Goal: Task Accomplishment & Management: Complete application form

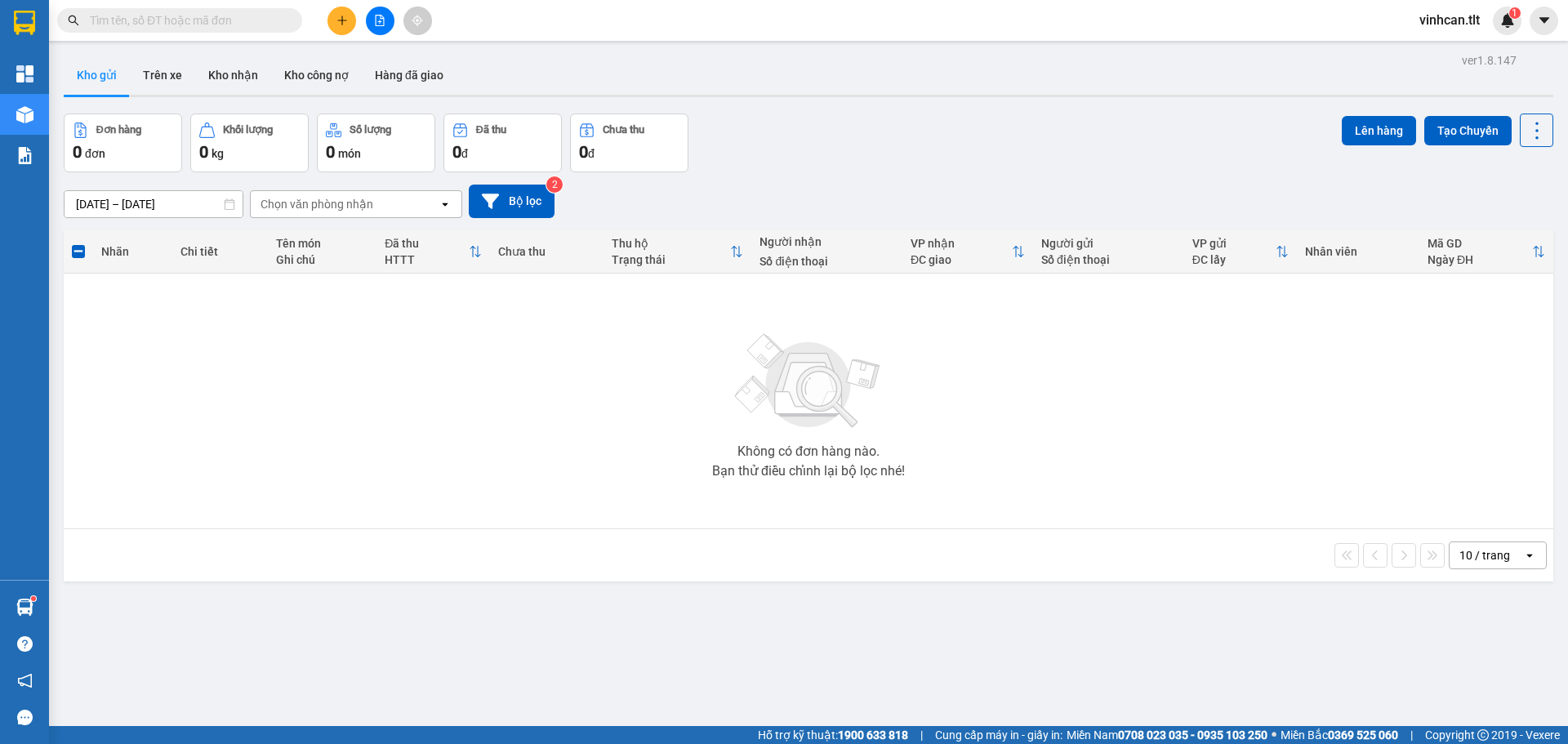
scroll to position [75, 0]
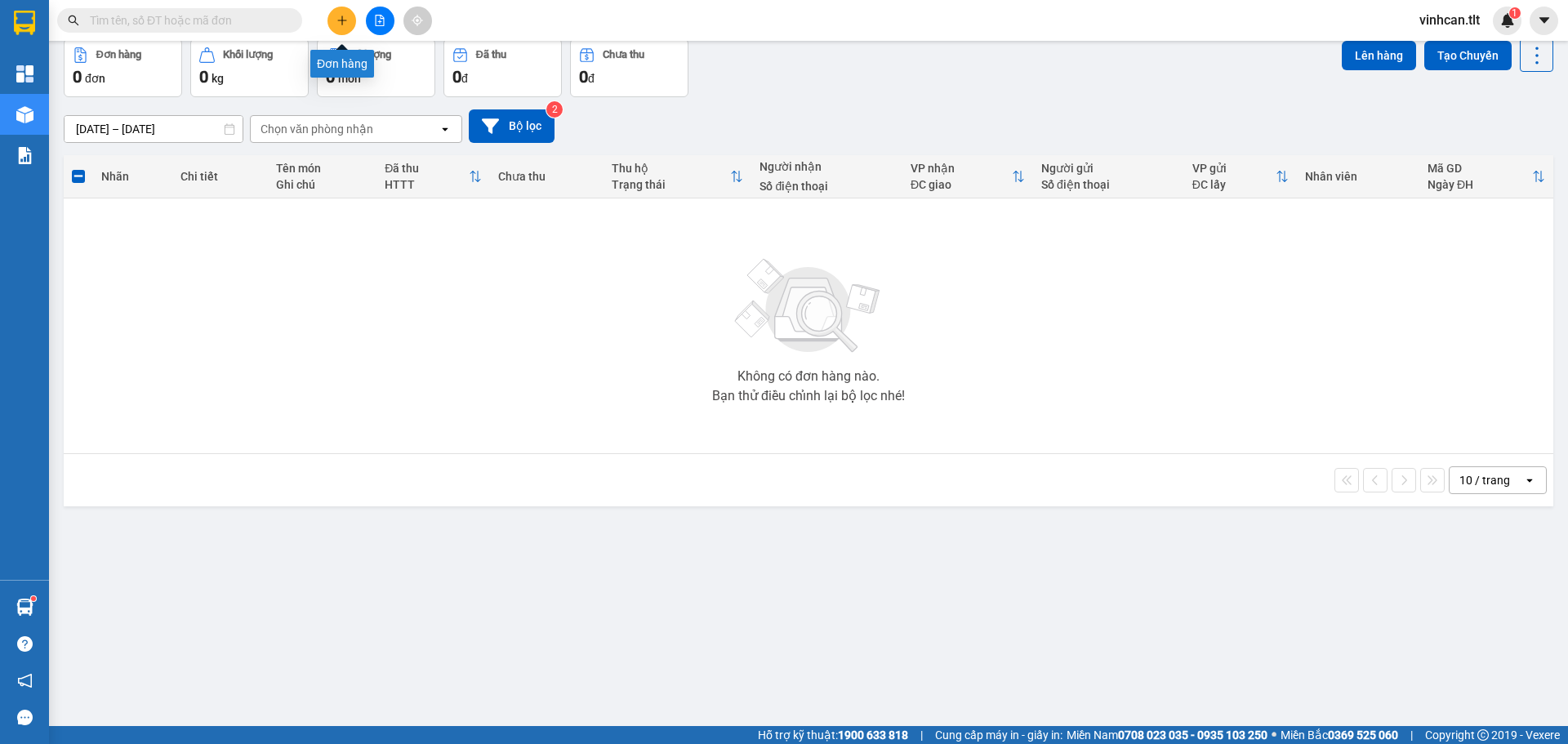
click at [345, 25] on icon "plus" at bounding box center [341, 20] width 11 height 11
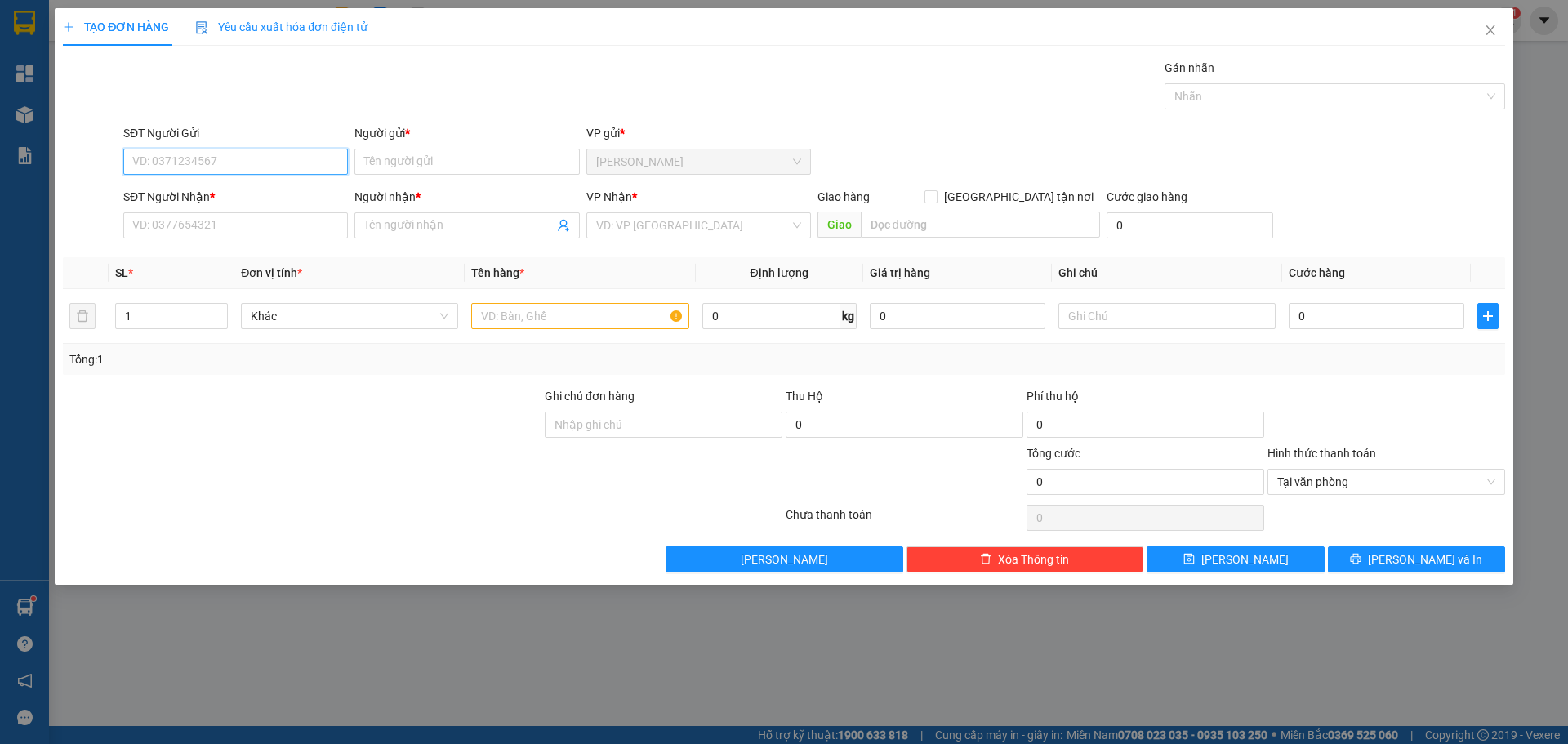
click at [251, 166] on input "SĐT Người Gửi" at bounding box center [235, 161] width 224 height 26
click at [202, 197] on div "0985187006 - Hiền" at bounding box center [235, 194] width 205 height 18
type input "0985187006"
type input "Hiền"
type input "0985187006"
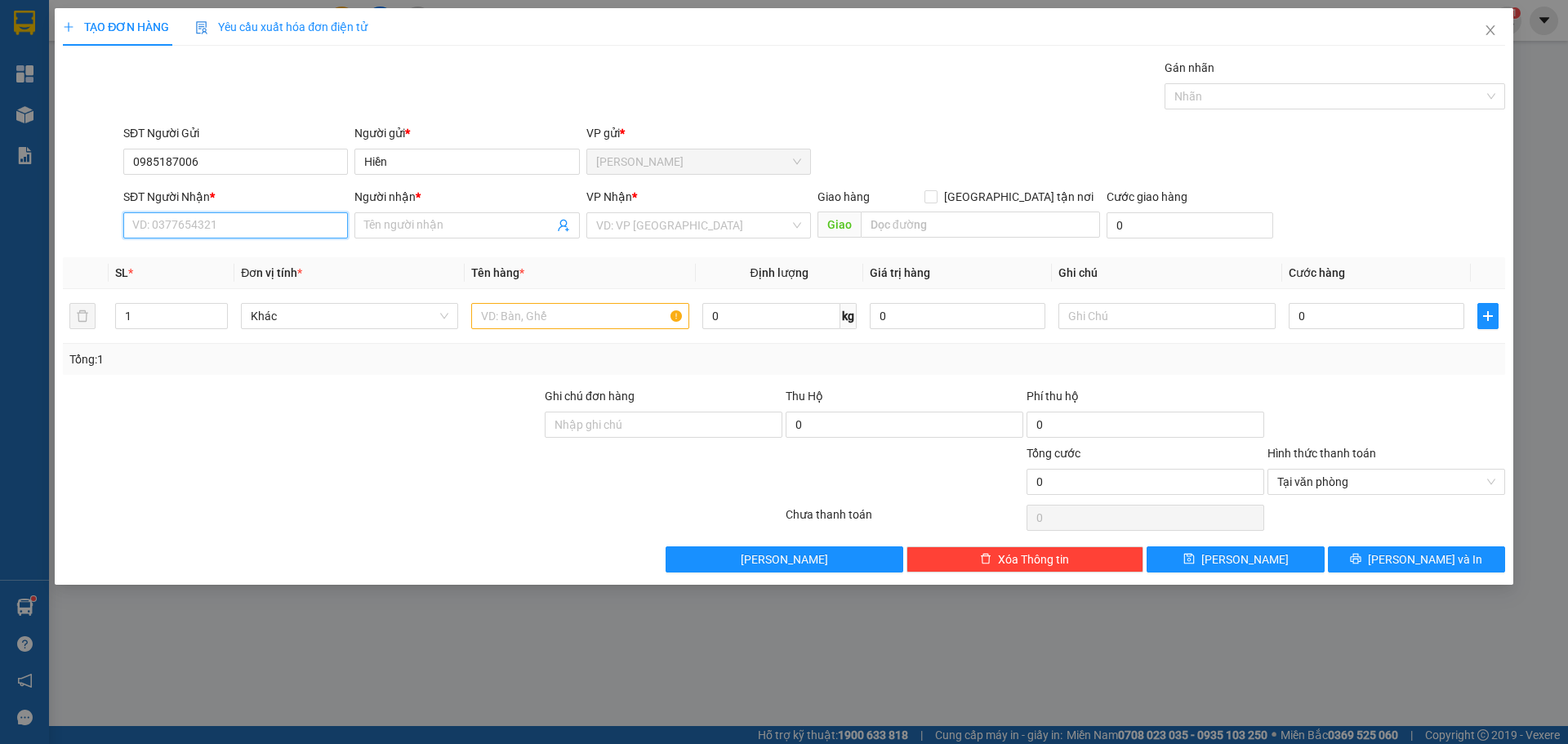
click at [223, 228] on input "SĐT Người Nhận *" at bounding box center [235, 225] width 224 height 26
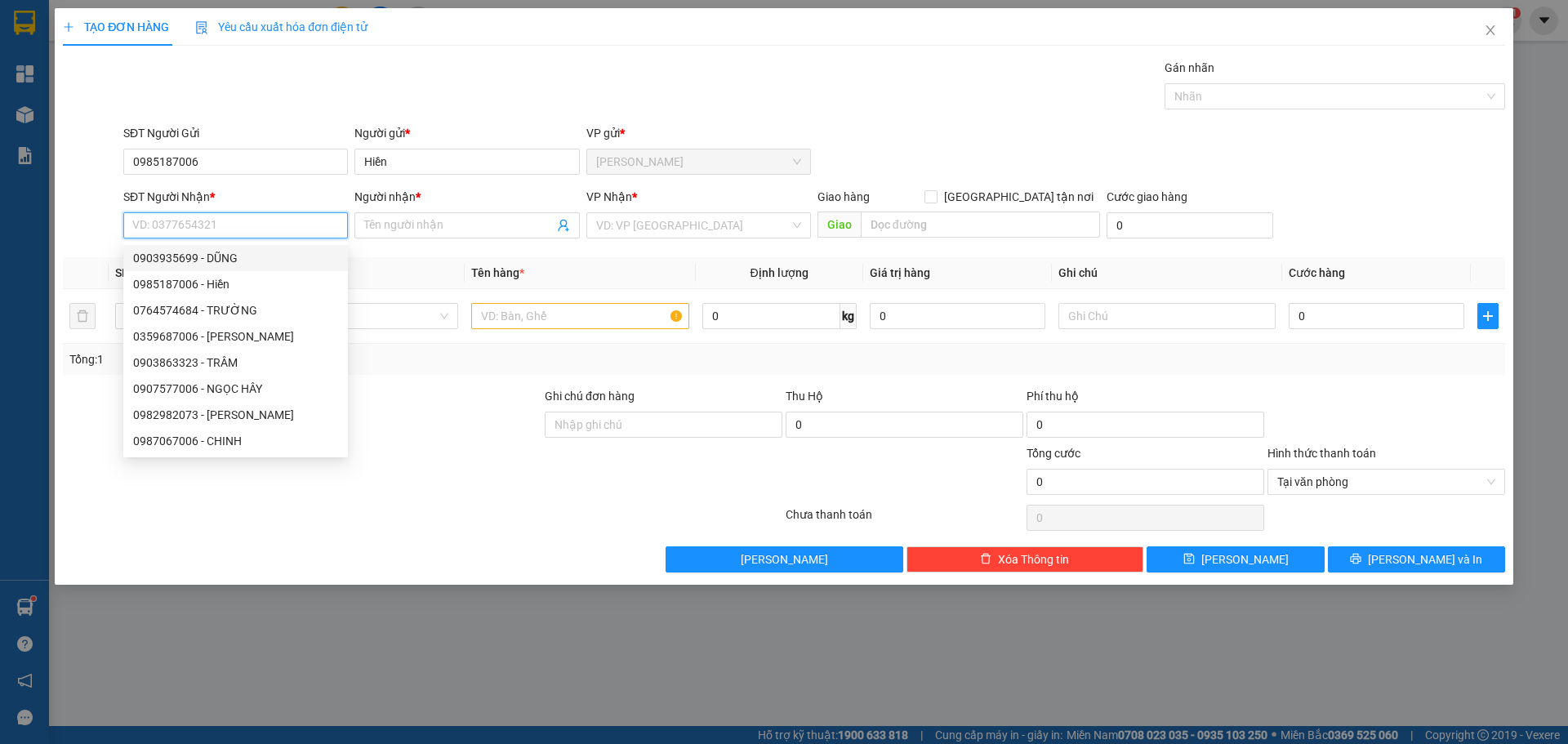
click at [195, 256] on div "0903935699 - DŨNG" at bounding box center [235, 257] width 205 height 18
type input "0903935699"
type input "DŨNG"
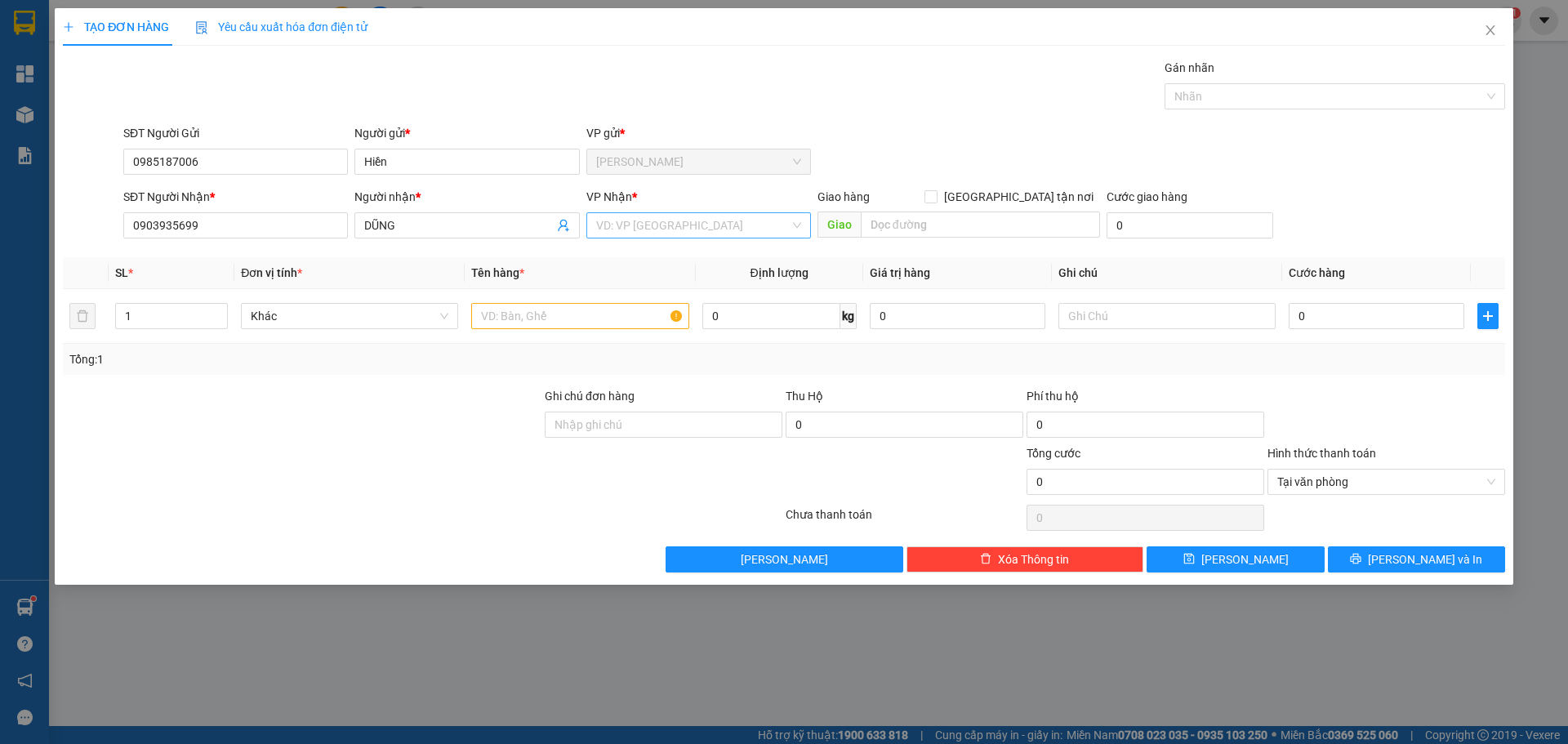
click at [605, 220] on input "search" at bounding box center [693, 225] width 194 height 25
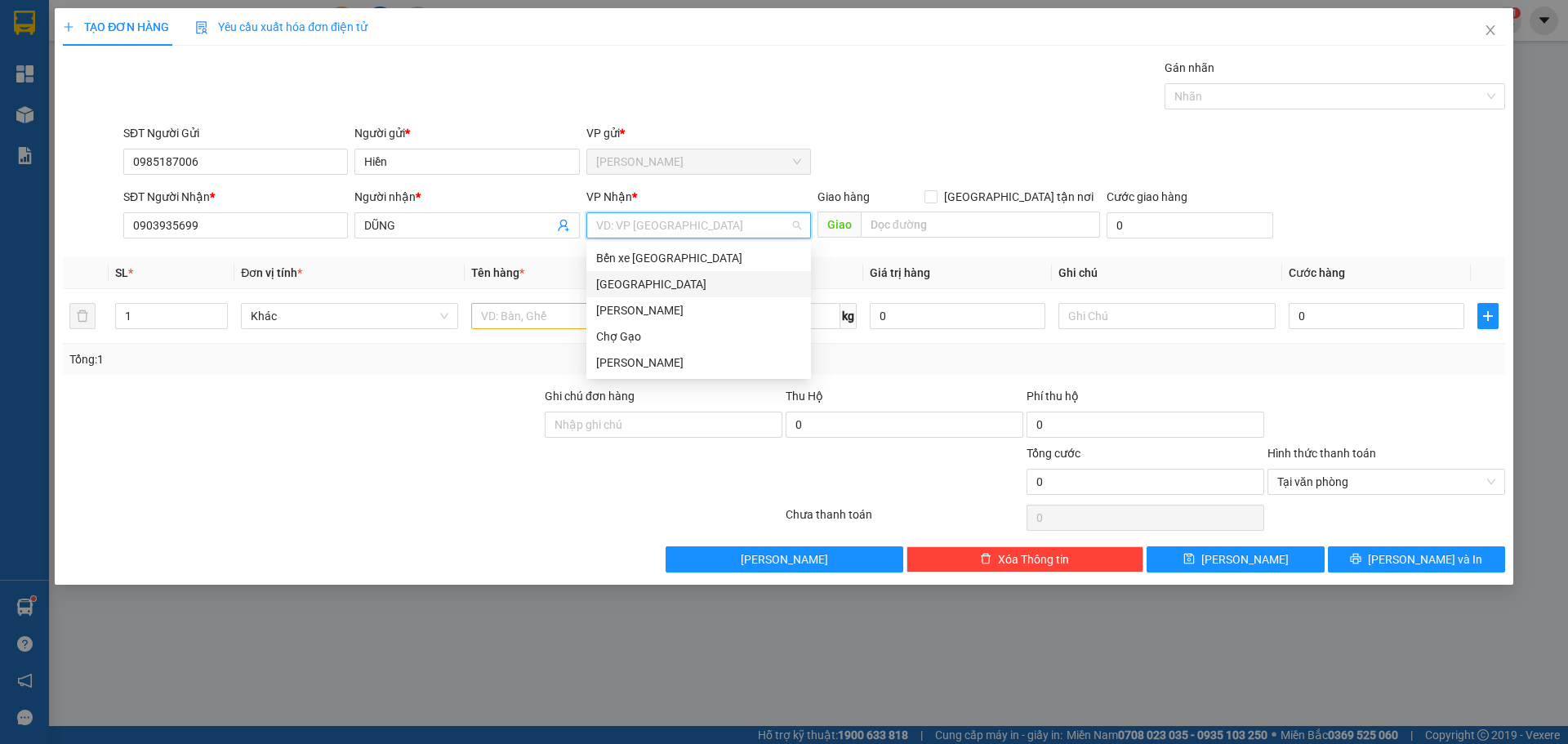
click at [609, 276] on div "[GEOGRAPHIC_DATA]" at bounding box center [698, 284] width 205 height 18
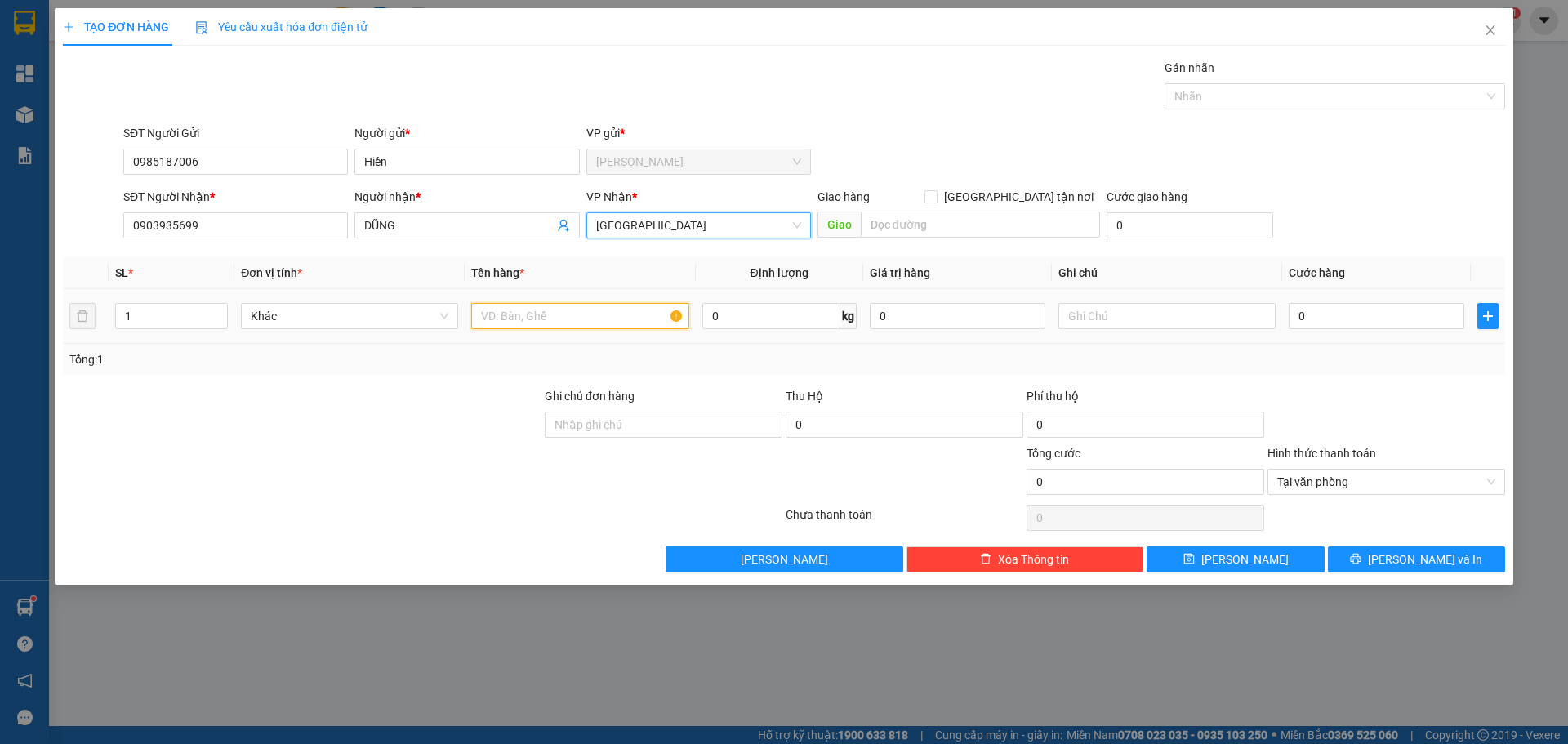
click at [598, 306] on input "text" at bounding box center [580, 316] width 217 height 26
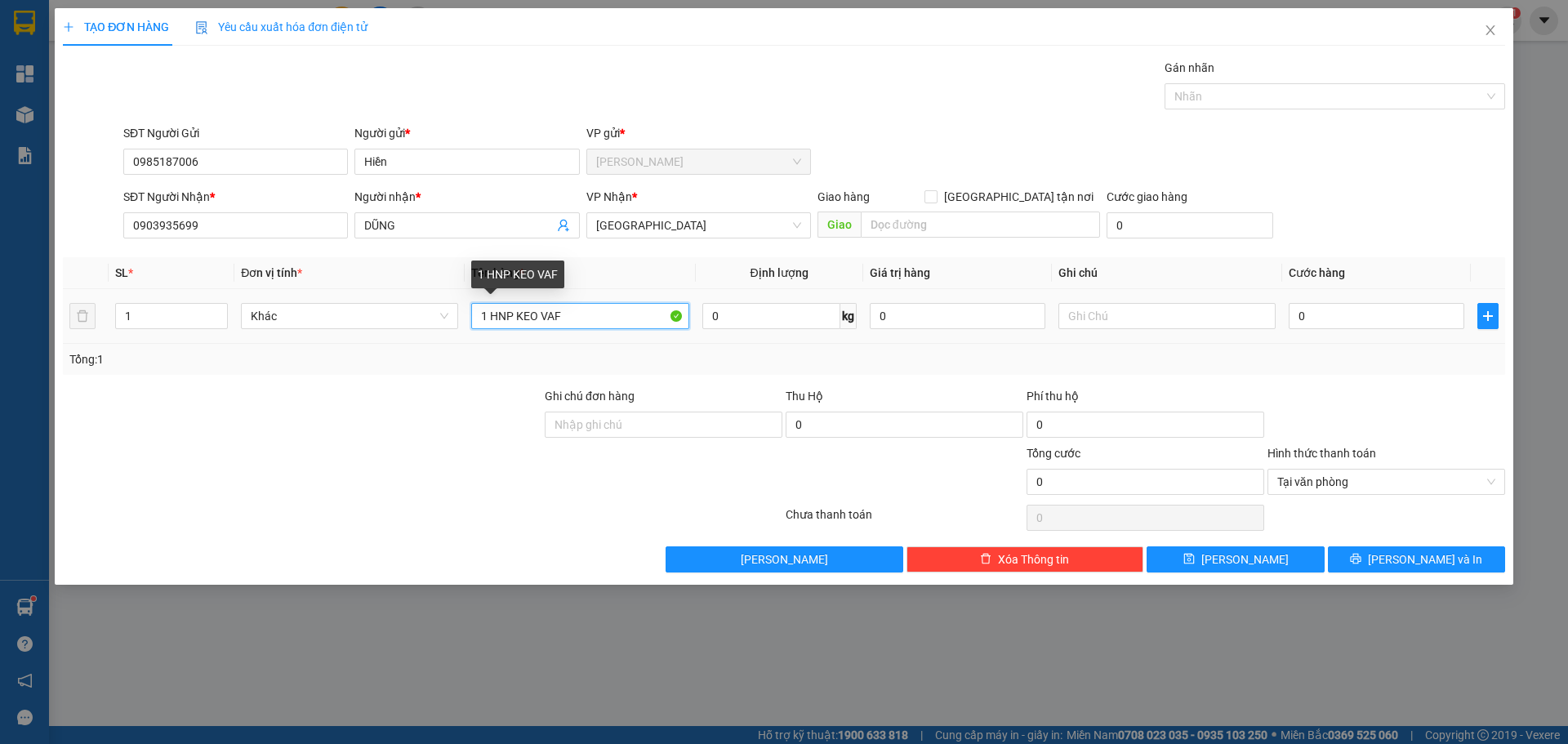
click at [584, 328] on input "1 HNP KEO VAF" at bounding box center [580, 316] width 217 height 26
paste input "À"
type input "1 HNP KEO VÀNG"
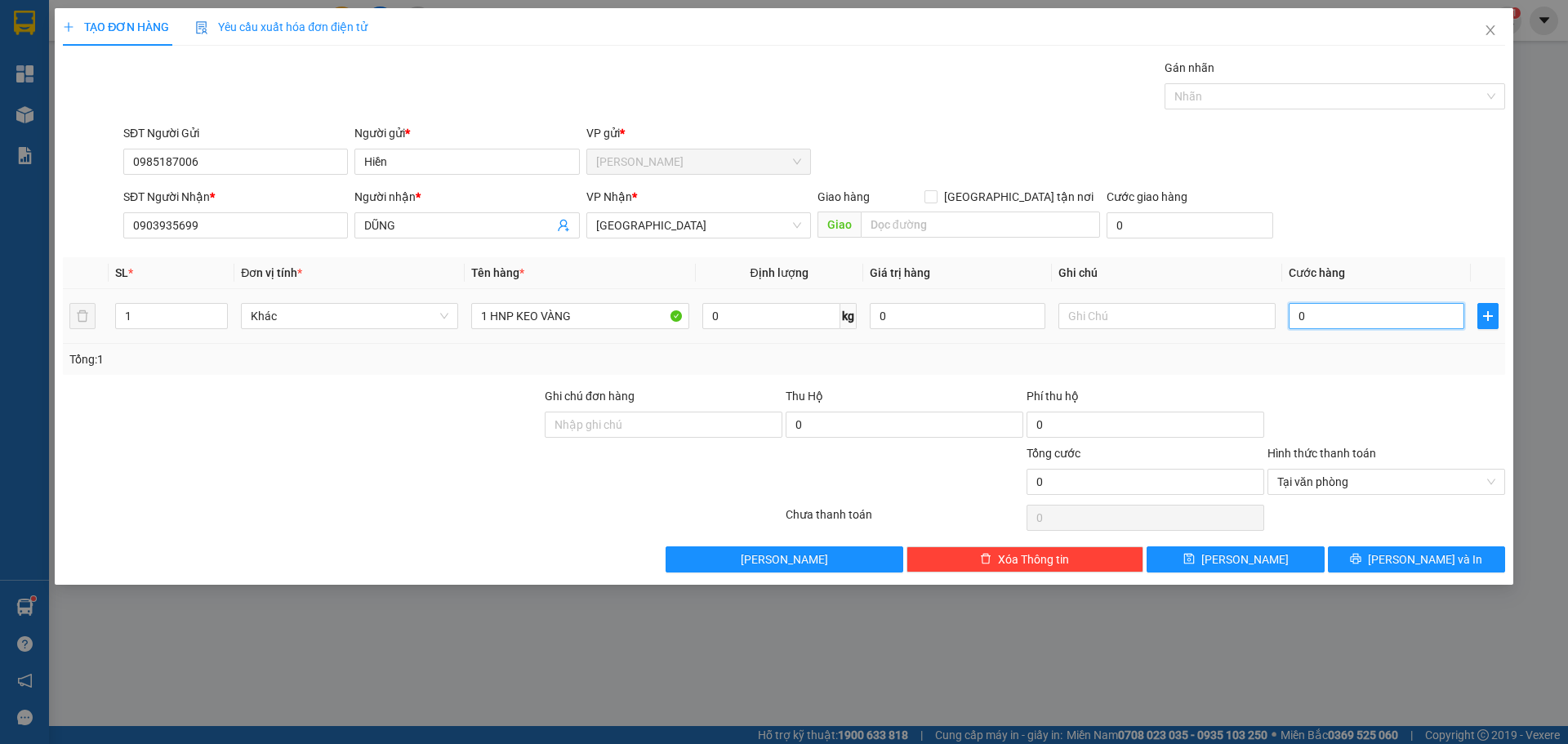
click at [1385, 326] on input "0" at bounding box center [1376, 316] width 176 height 26
type input "2"
type input "20"
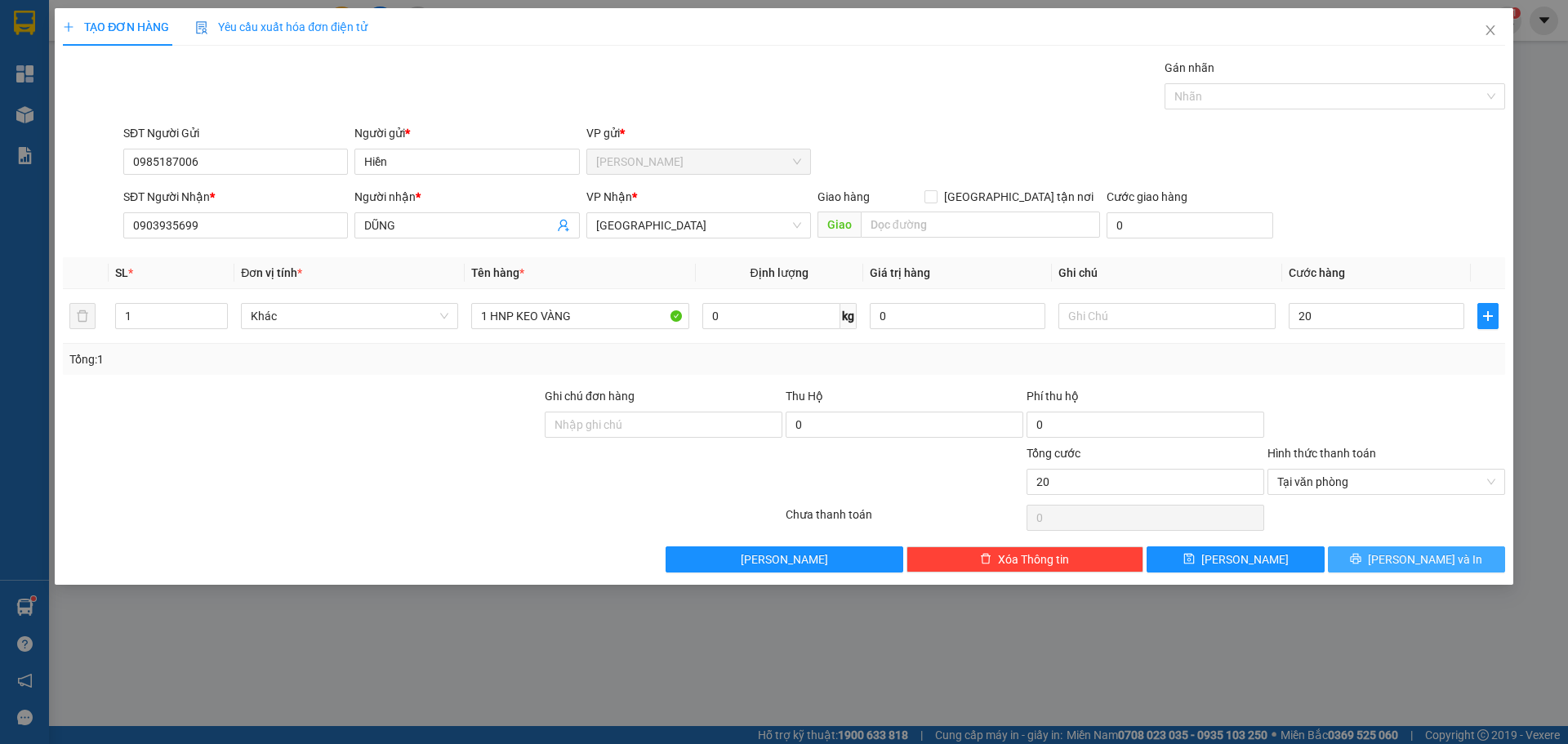
type input "20.000"
click at [1362, 559] on icon "printer" at bounding box center [1355, 558] width 11 height 11
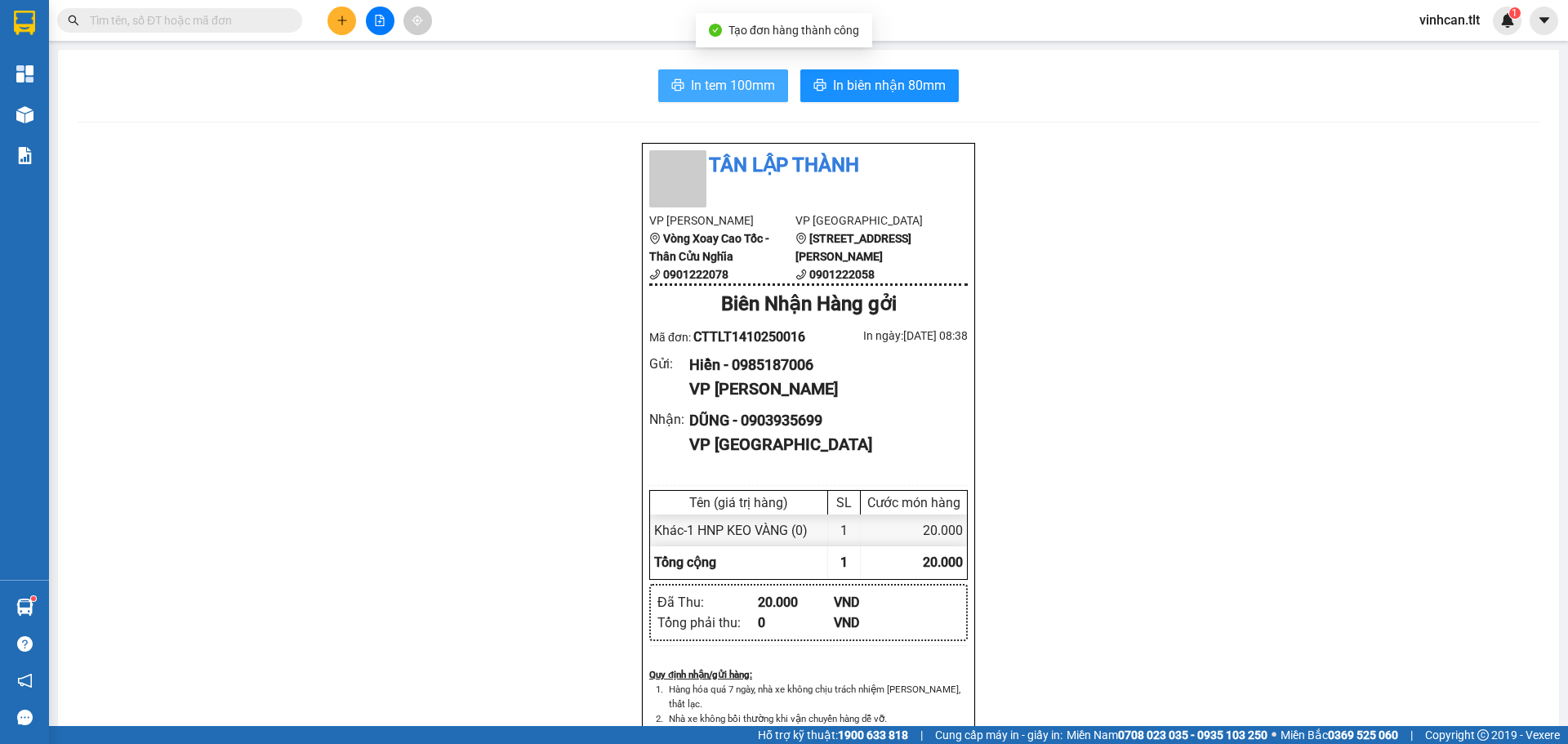
click at [720, 89] on span "In tem 100mm" at bounding box center [732, 85] width 84 height 20
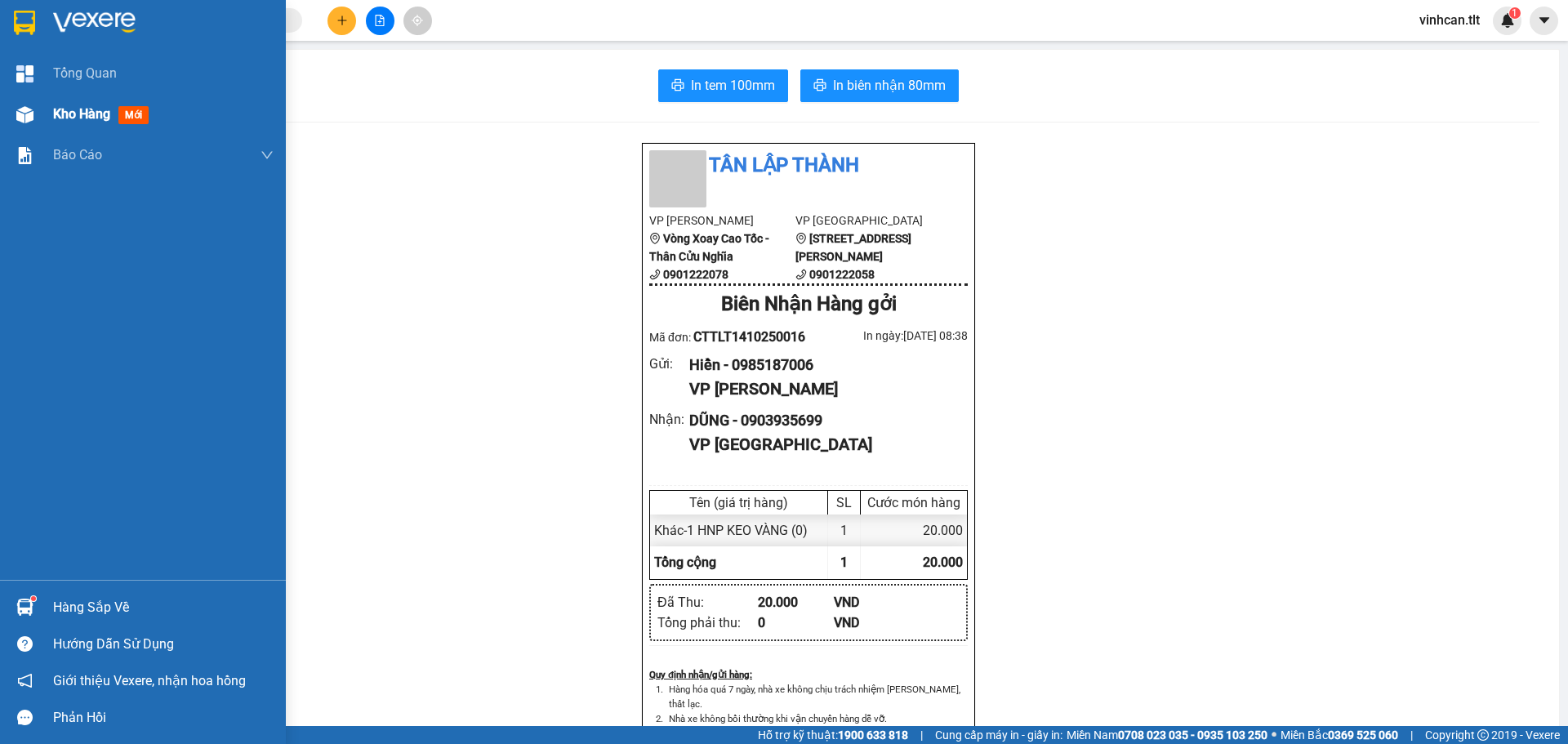
click at [49, 107] on div "Kho hàng mới" at bounding box center [143, 115] width 286 height 41
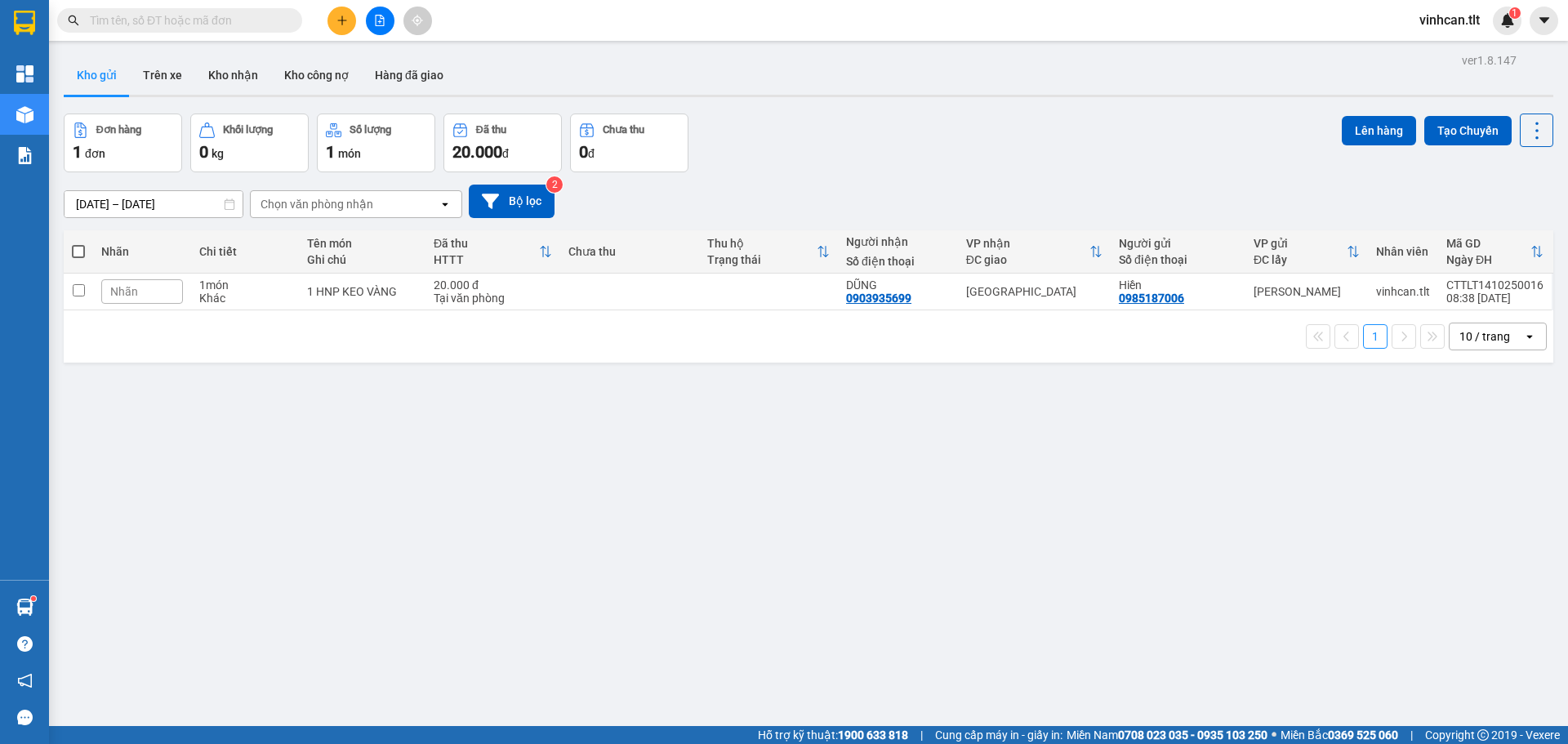
click at [567, 438] on div "ver 1.8.147 Kho gửi Trên xe Kho nhận Kho công nợ Hàng đã giao Đơn hàng 1 đơn Kh…" at bounding box center [808, 421] width 1503 height 744
click at [341, 20] on icon "plus" at bounding box center [341, 20] width 11 height 11
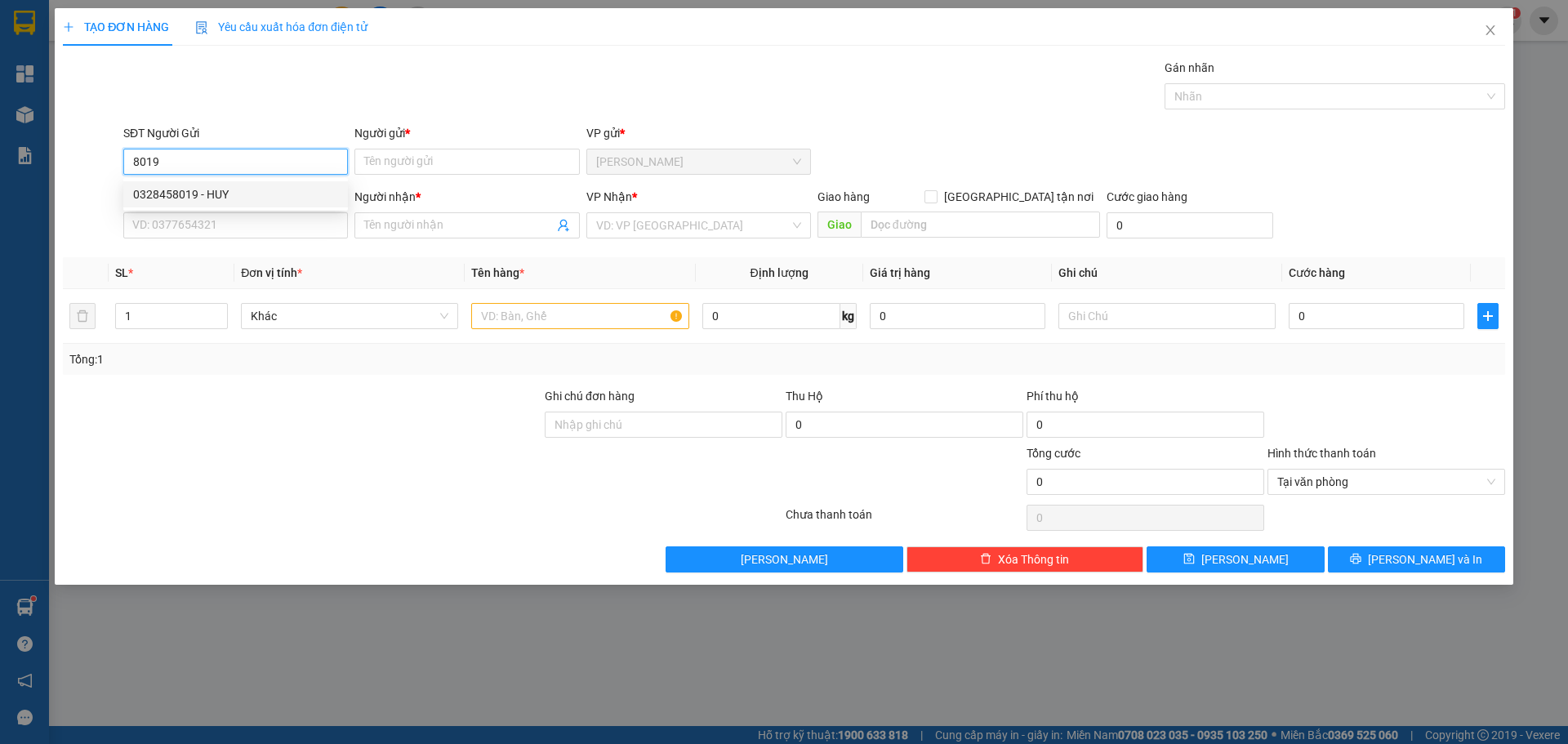
click at [242, 192] on div "0328458019 - HUY" at bounding box center [235, 194] width 205 height 18
type input "0328458019"
type input "HUY"
type input "0328458019"
click at [246, 218] on input "SĐT Người Nhận *" at bounding box center [235, 225] width 224 height 26
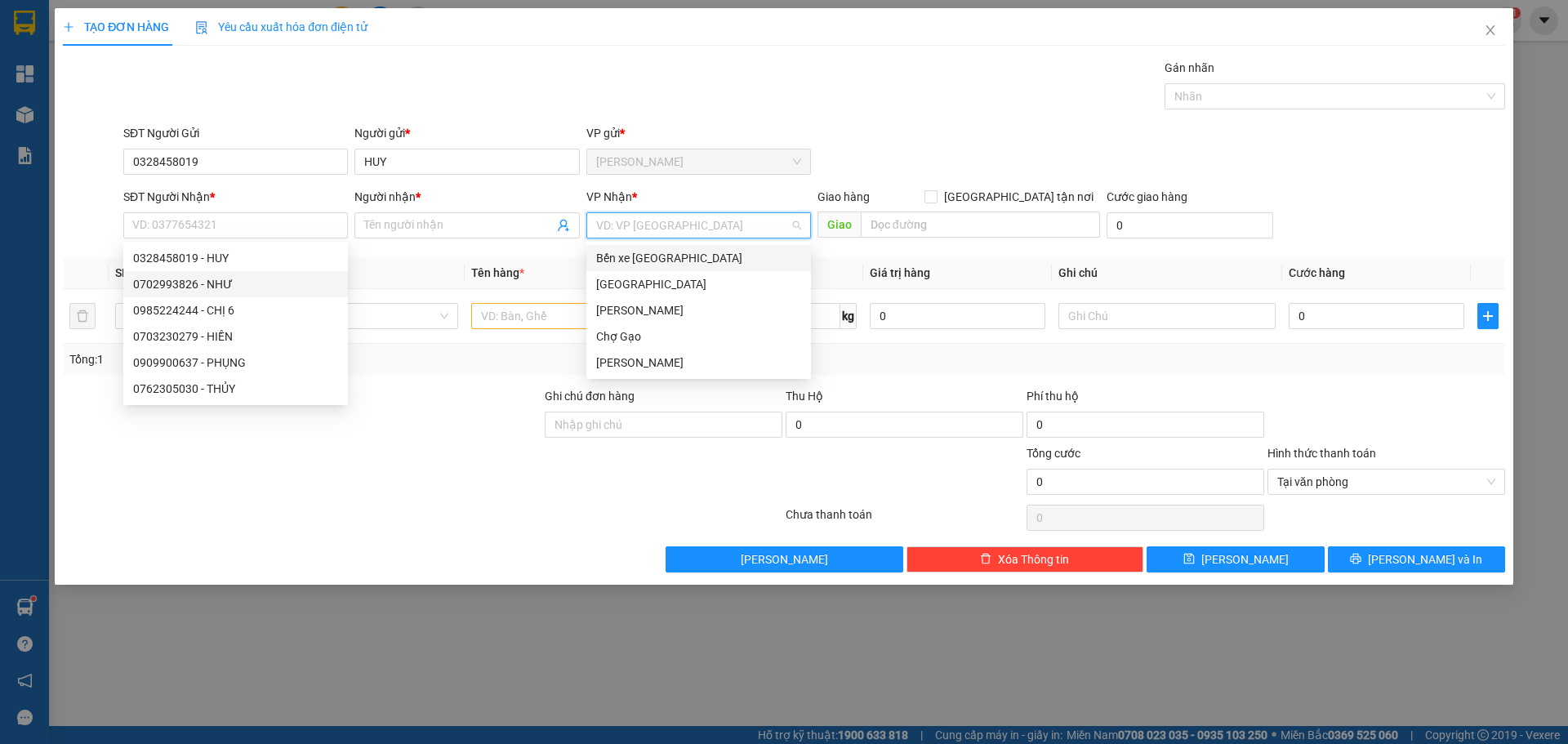
click at [663, 222] on input "search" at bounding box center [693, 225] width 194 height 25
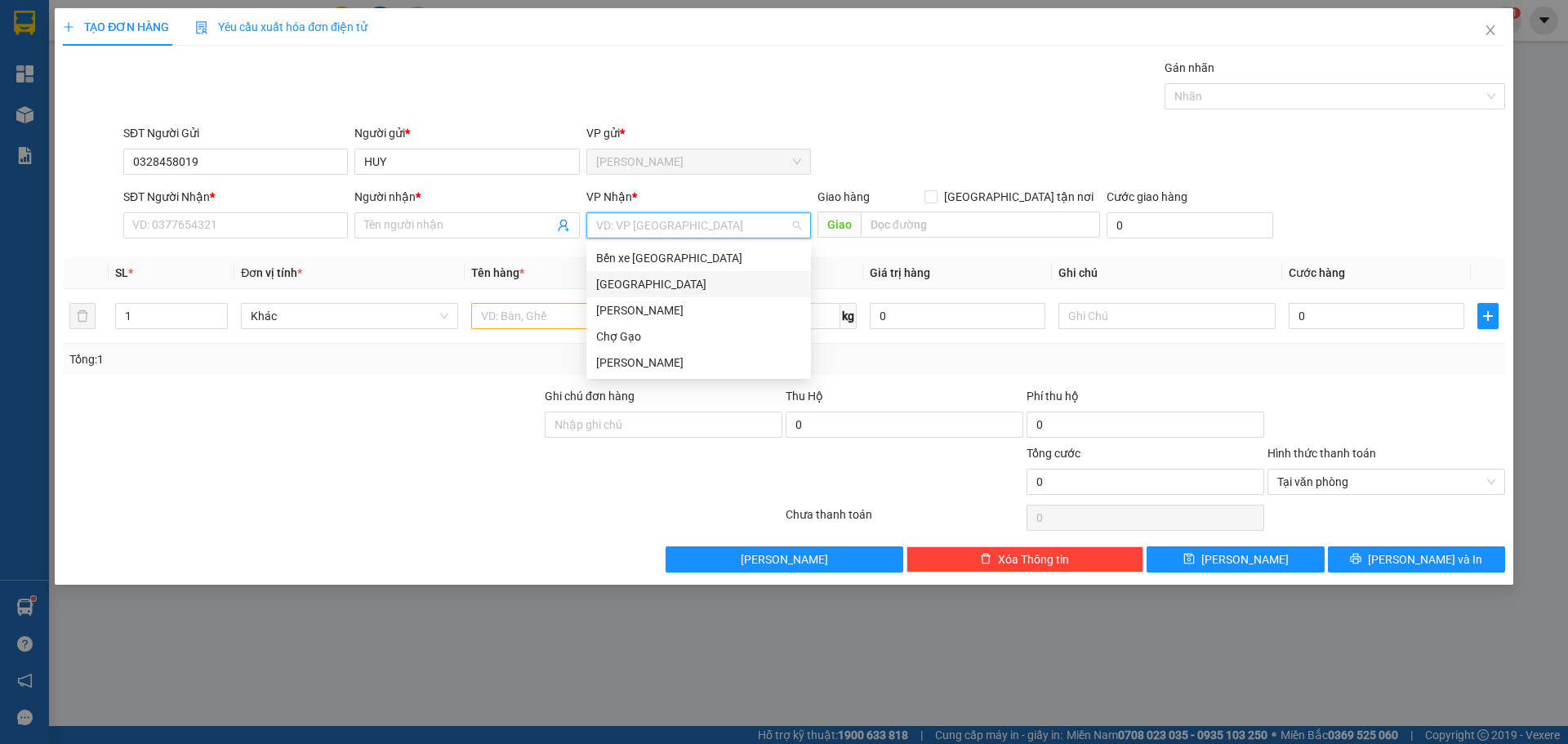
click at [633, 288] on div "[GEOGRAPHIC_DATA]" at bounding box center [698, 284] width 205 height 18
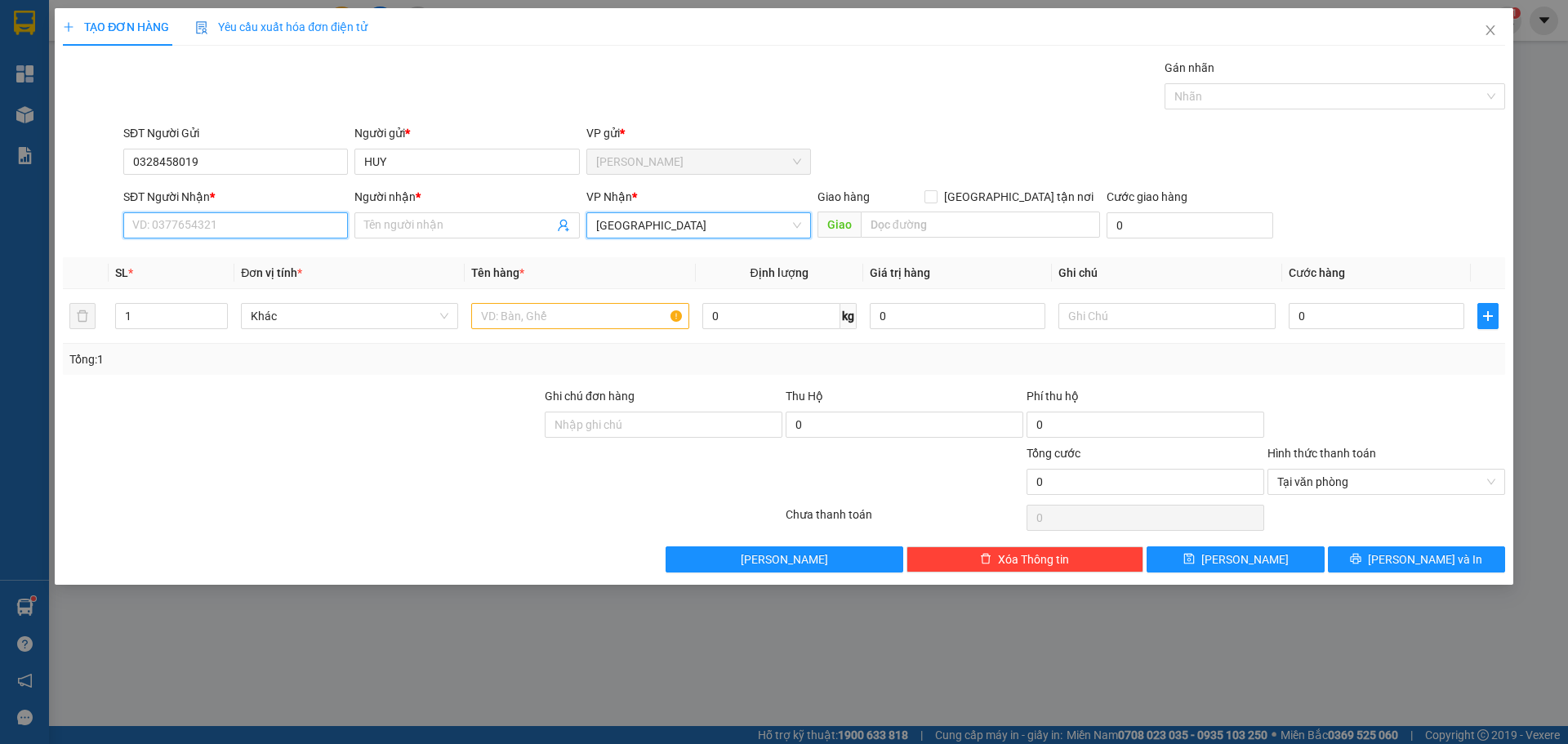
click at [293, 232] on input "SĐT Người Nhận *" at bounding box center [235, 225] width 224 height 26
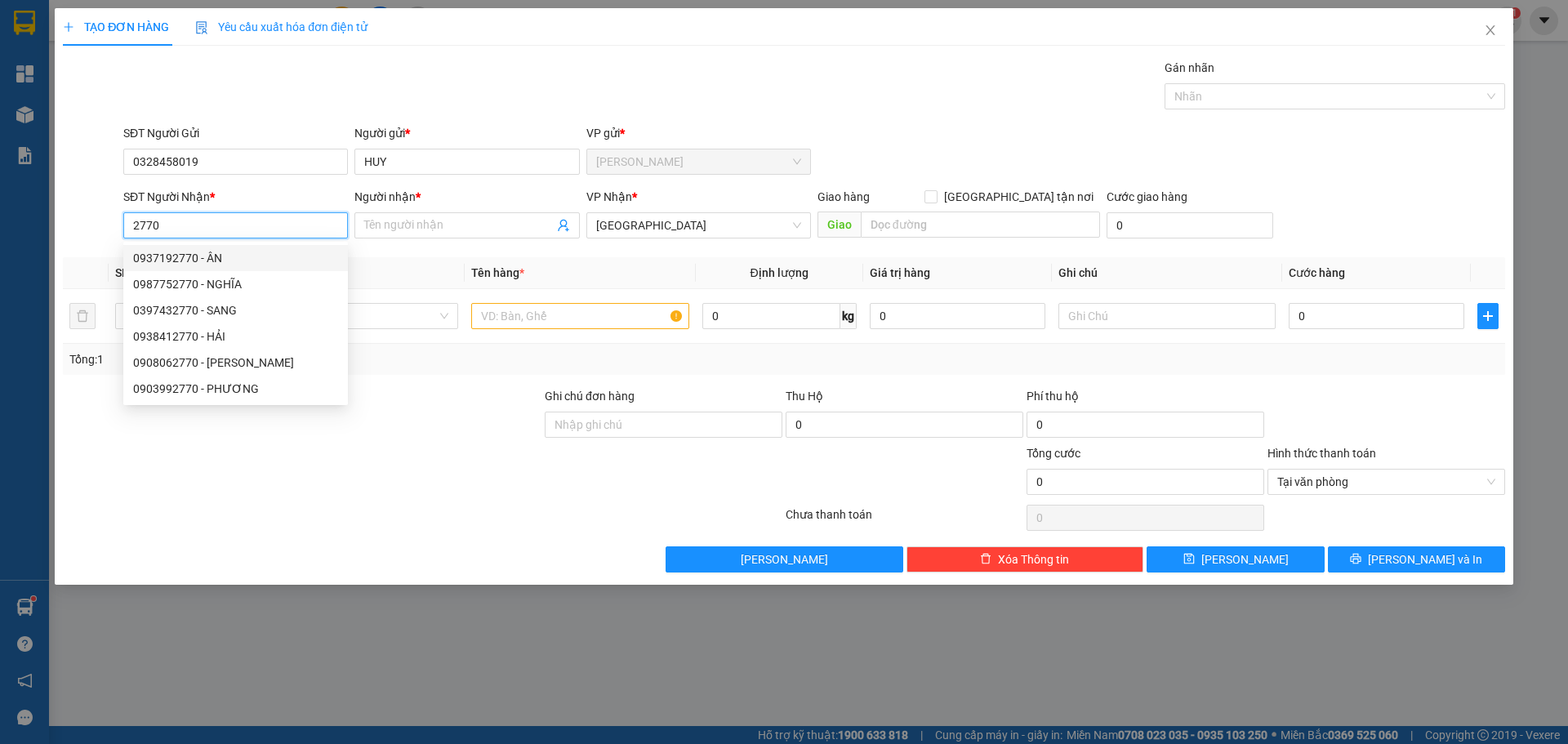
click at [203, 257] on div "0937192770 - ÂN" at bounding box center [235, 257] width 205 height 18
type input "0937192770"
type input "ÂN"
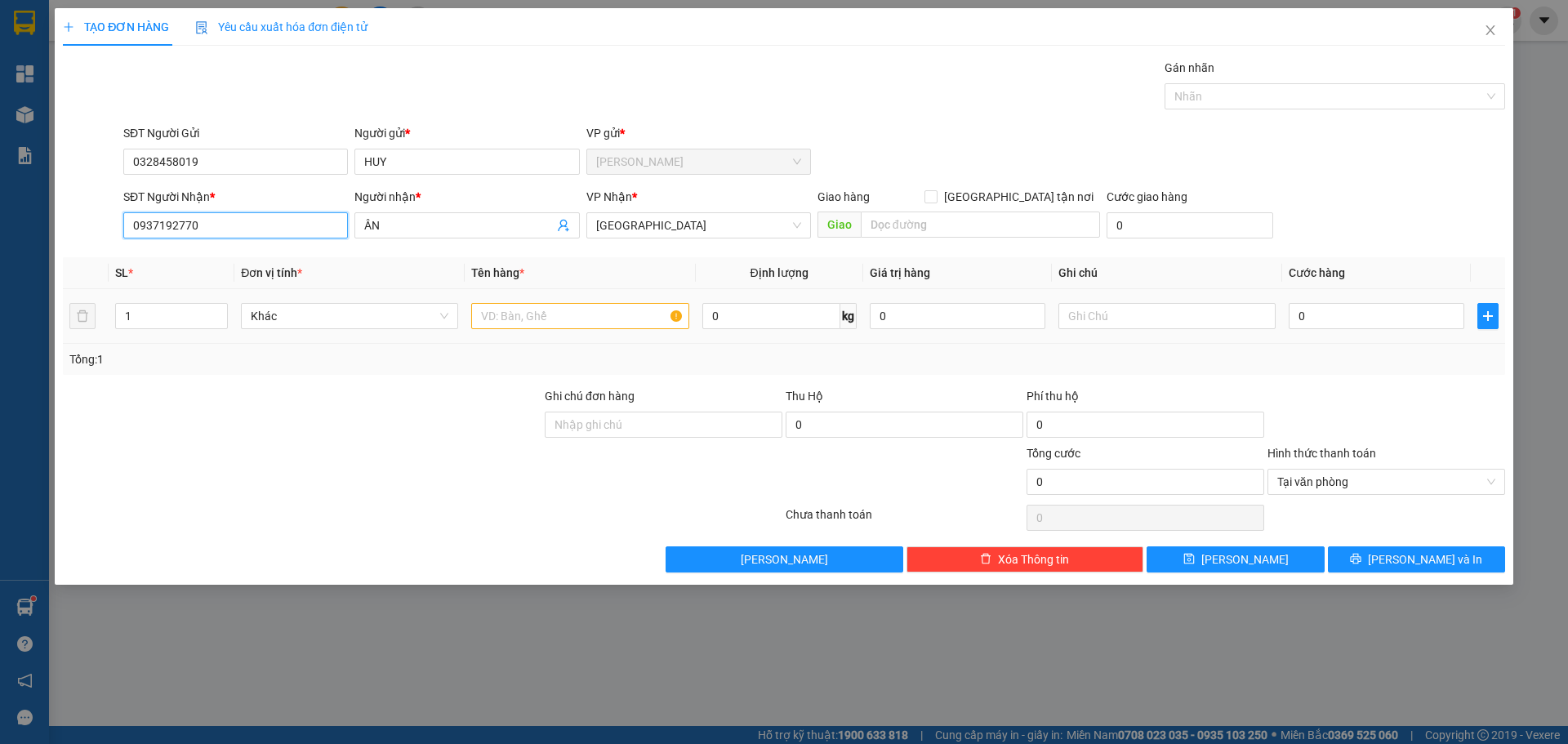
type input "0937192770"
click at [548, 317] on input "text" at bounding box center [580, 316] width 217 height 26
paste input "ÚT"
type input "2 MÚT"
click at [1376, 320] on input "0" at bounding box center [1376, 316] width 176 height 26
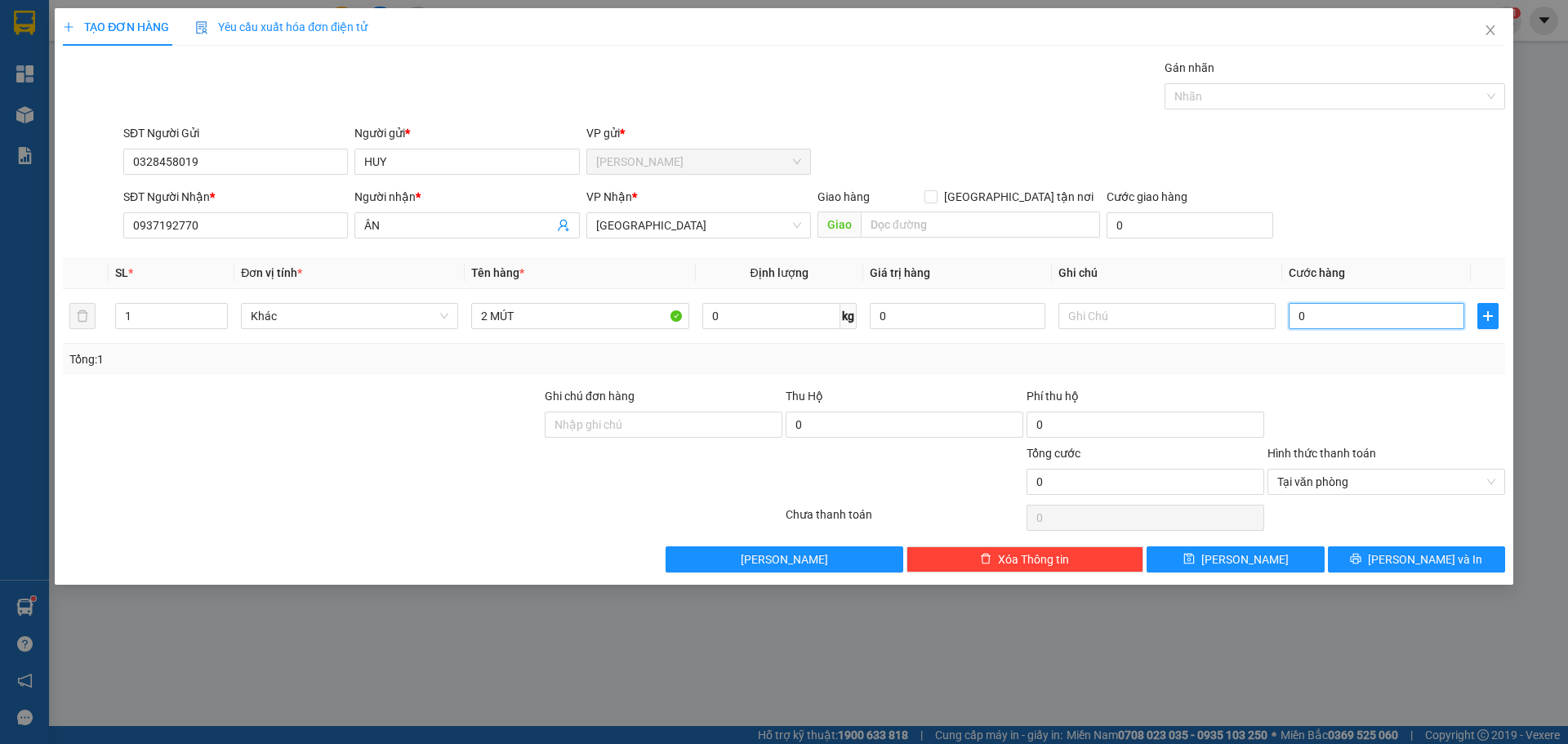
type input "8"
type input "80"
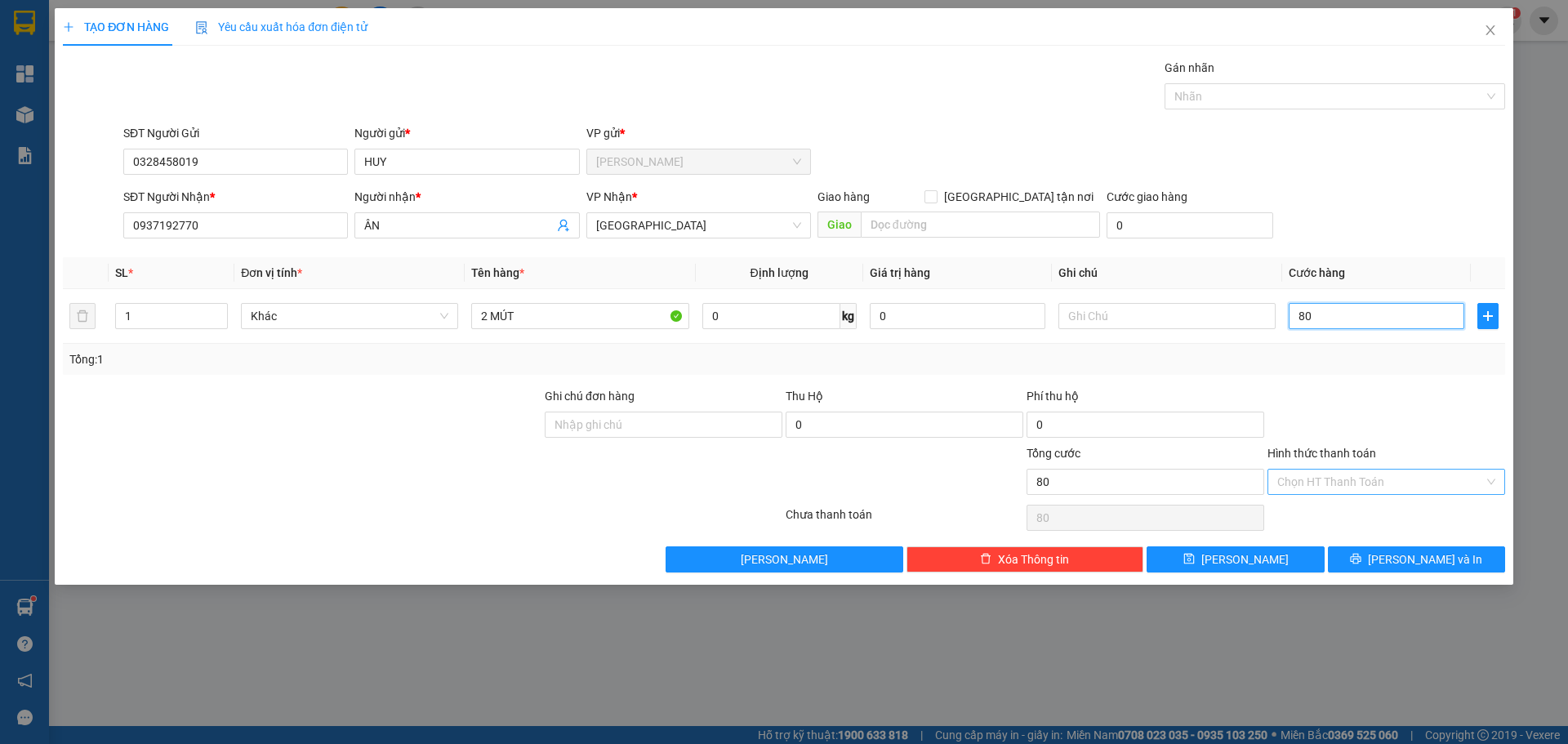
click at [1492, 483] on div "Chọn HT Thanh Toán" at bounding box center [1386, 482] width 238 height 26
type input "80.000"
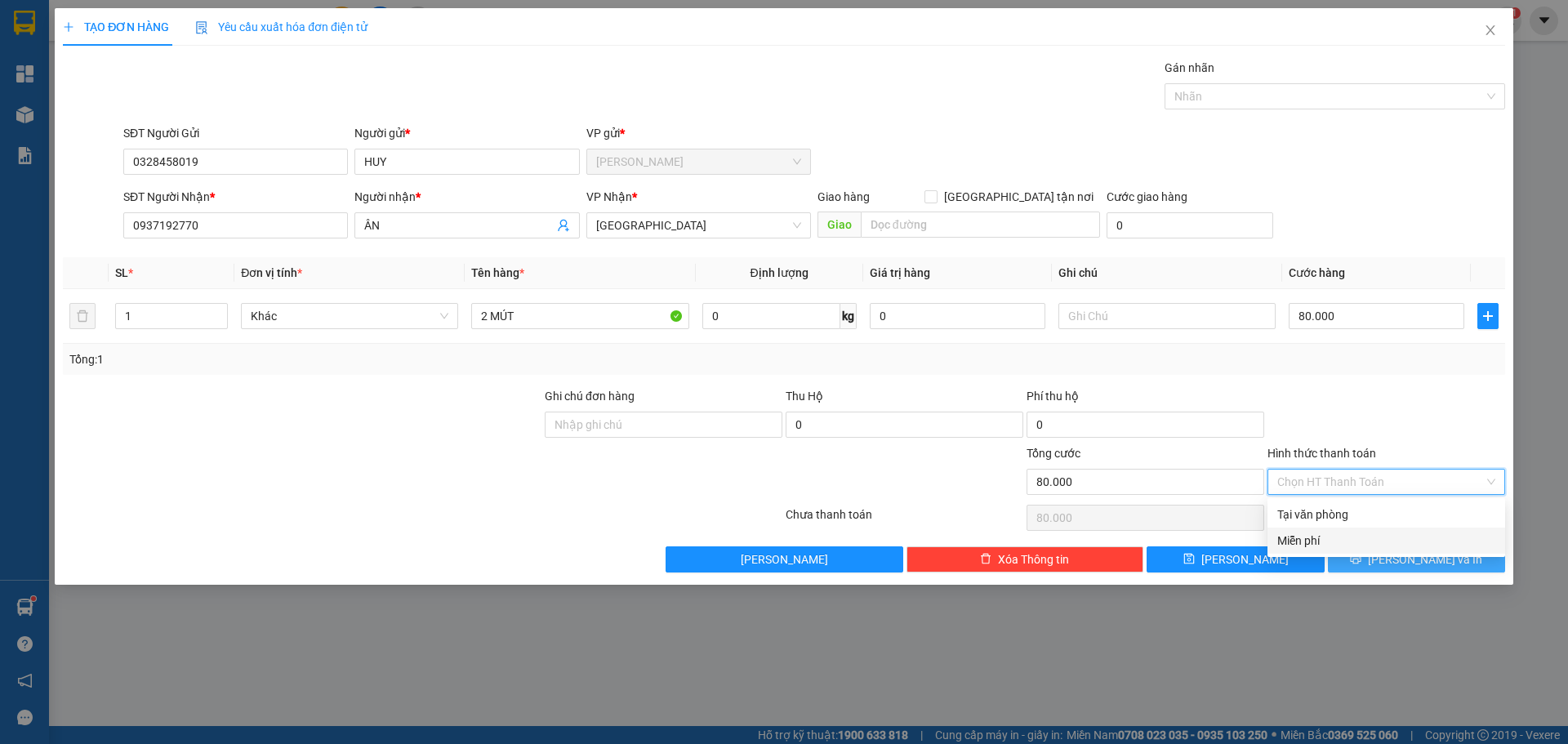
click at [1418, 565] on span "[PERSON_NAME] và In" at bounding box center [1425, 559] width 115 height 18
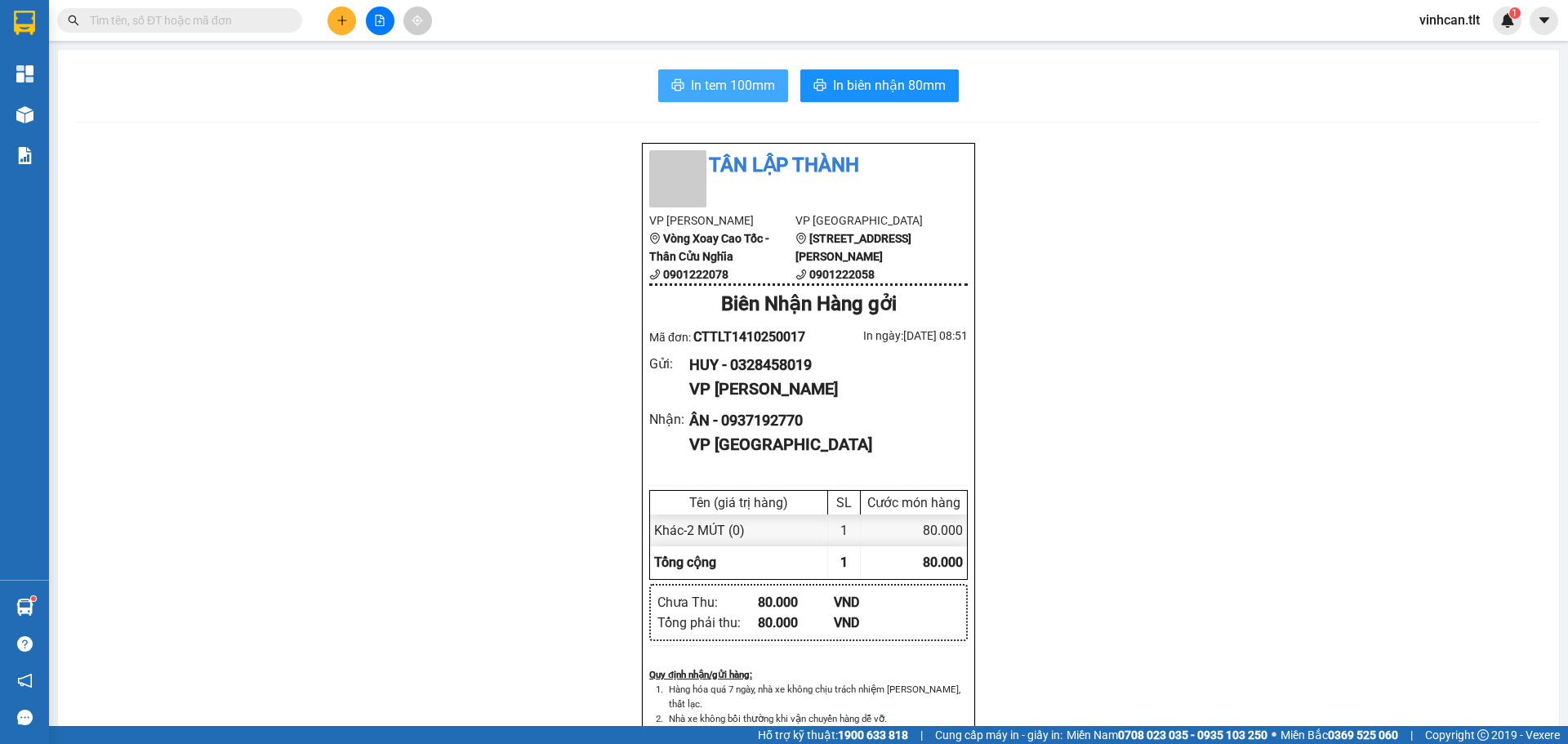
click at [693, 78] on span "In tem 100mm" at bounding box center [732, 85] width 84 height 20
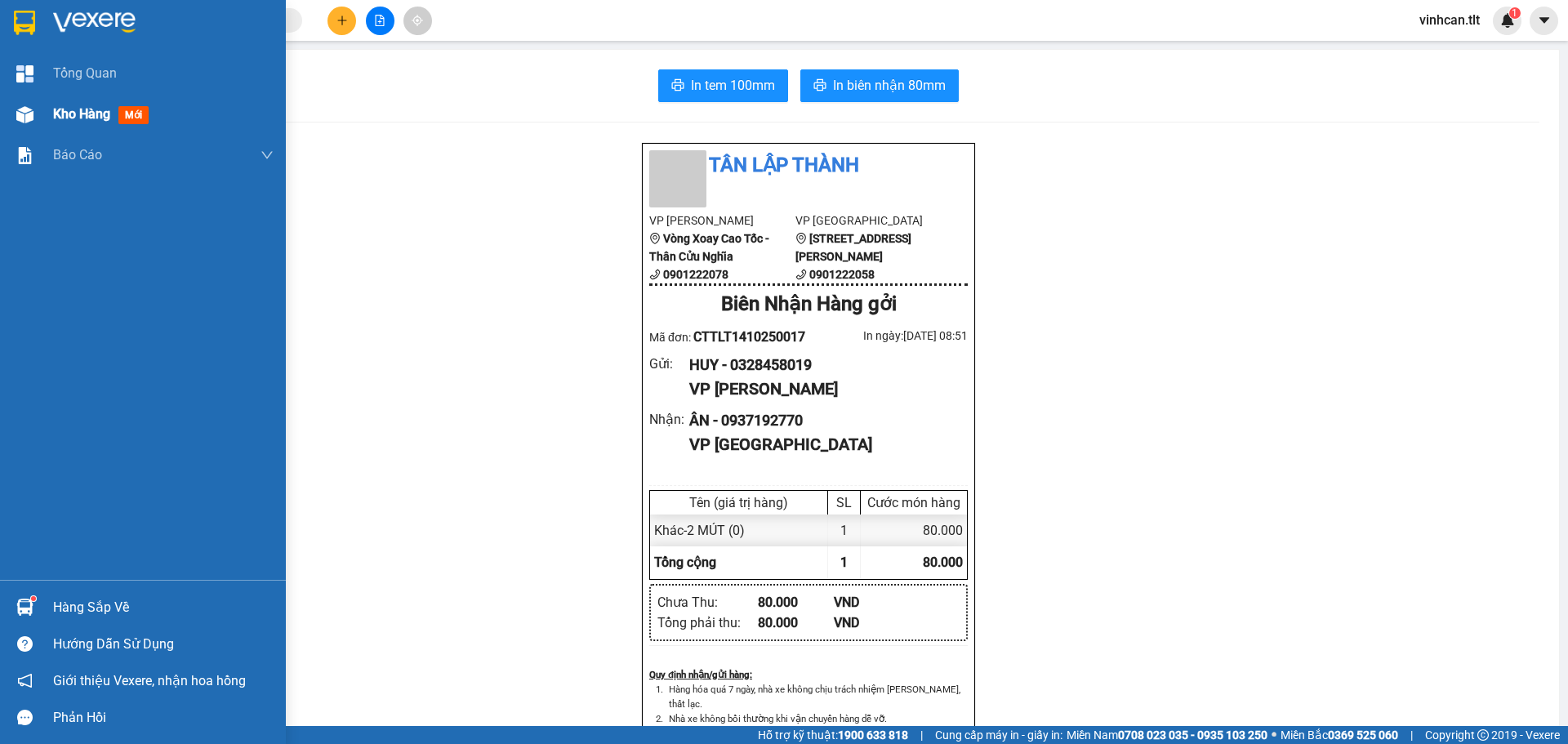
click at [74, 106] on span "Kho hàng" at bounding box center [81, 114] width 57 height 15
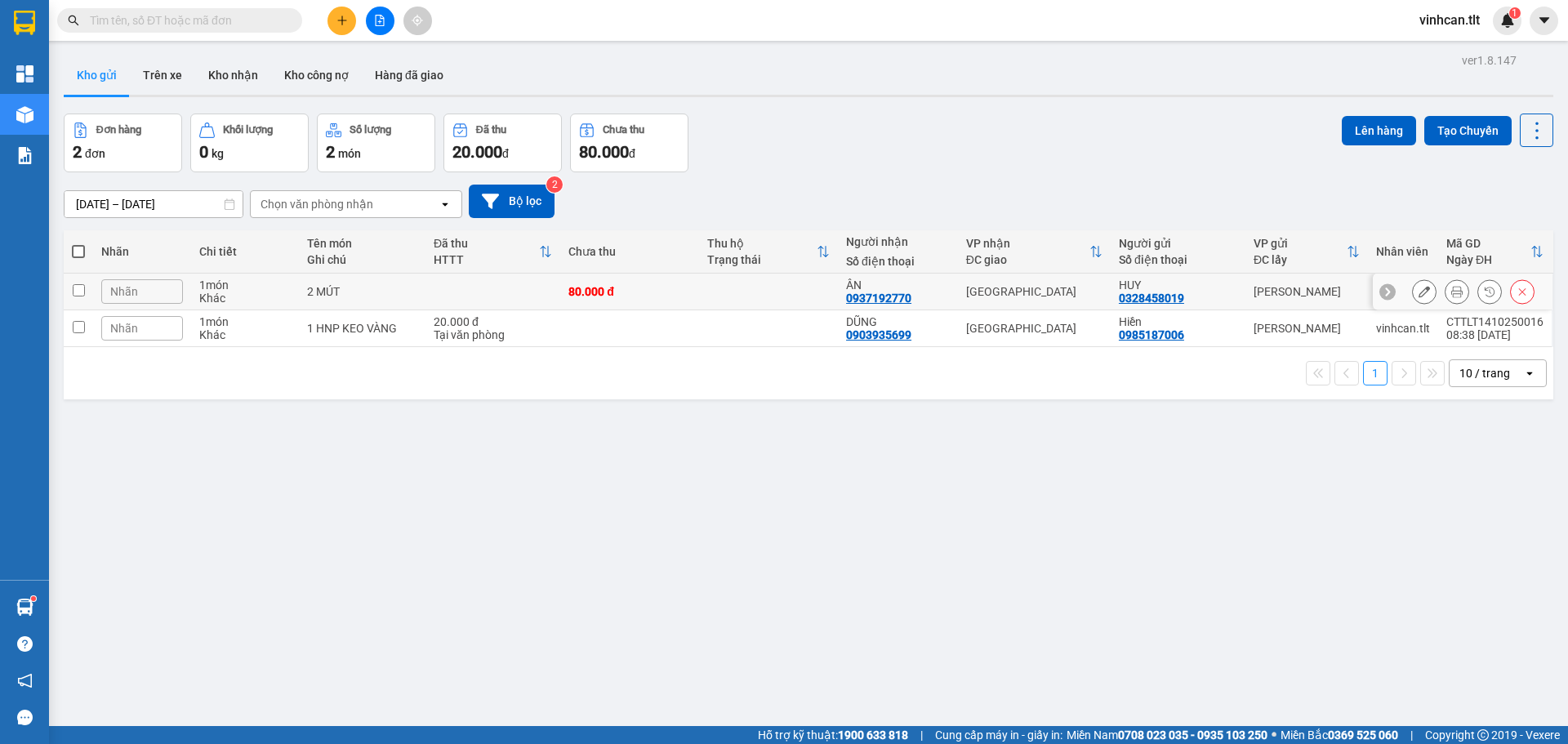
click at [697, 302] on td "80.000 đ" at bounding box center [629, 291] width 138 height 37
checkbox input "true"
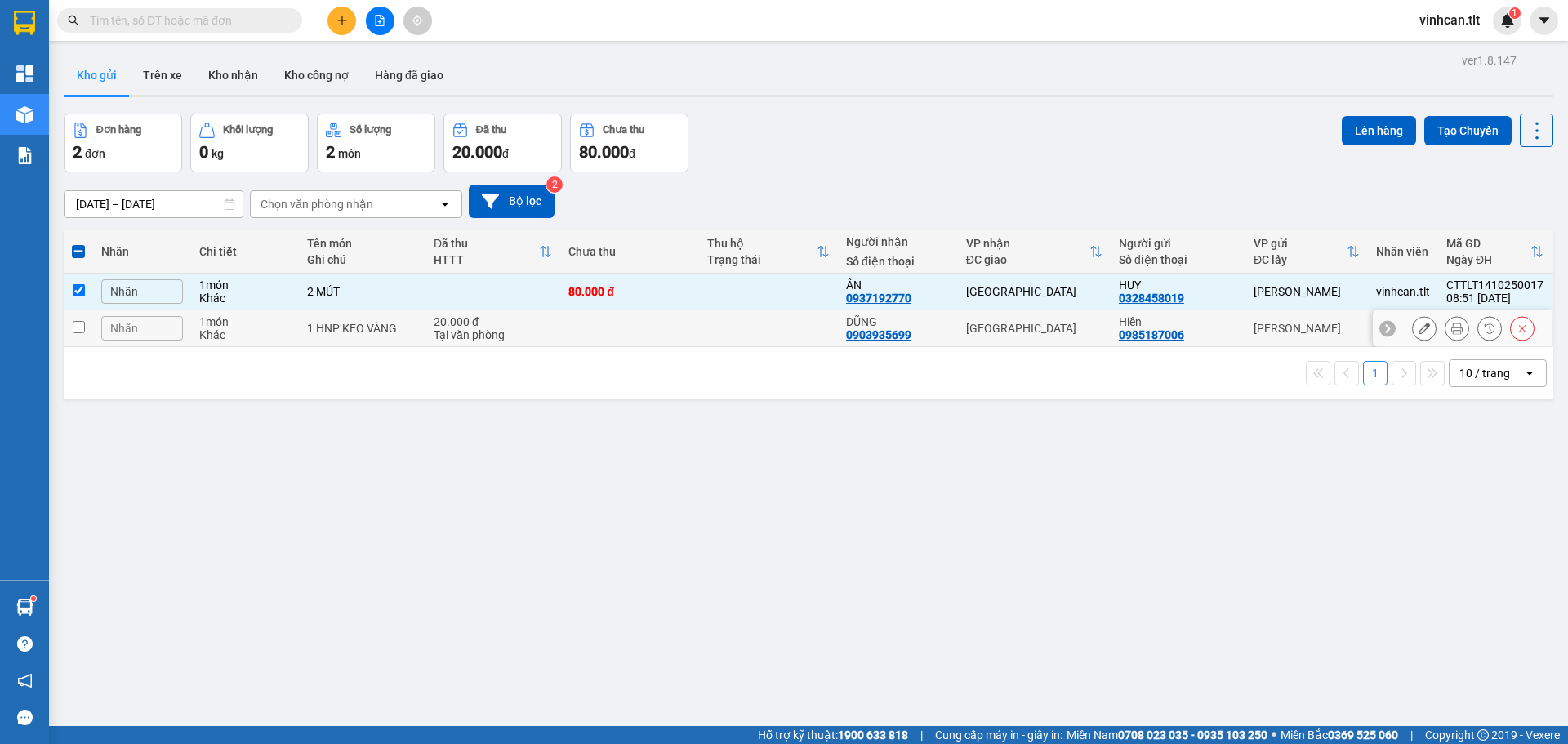
click at [695, 330] on td at bounding box center [629, 328] width 138 height 37
checkbox input "true"
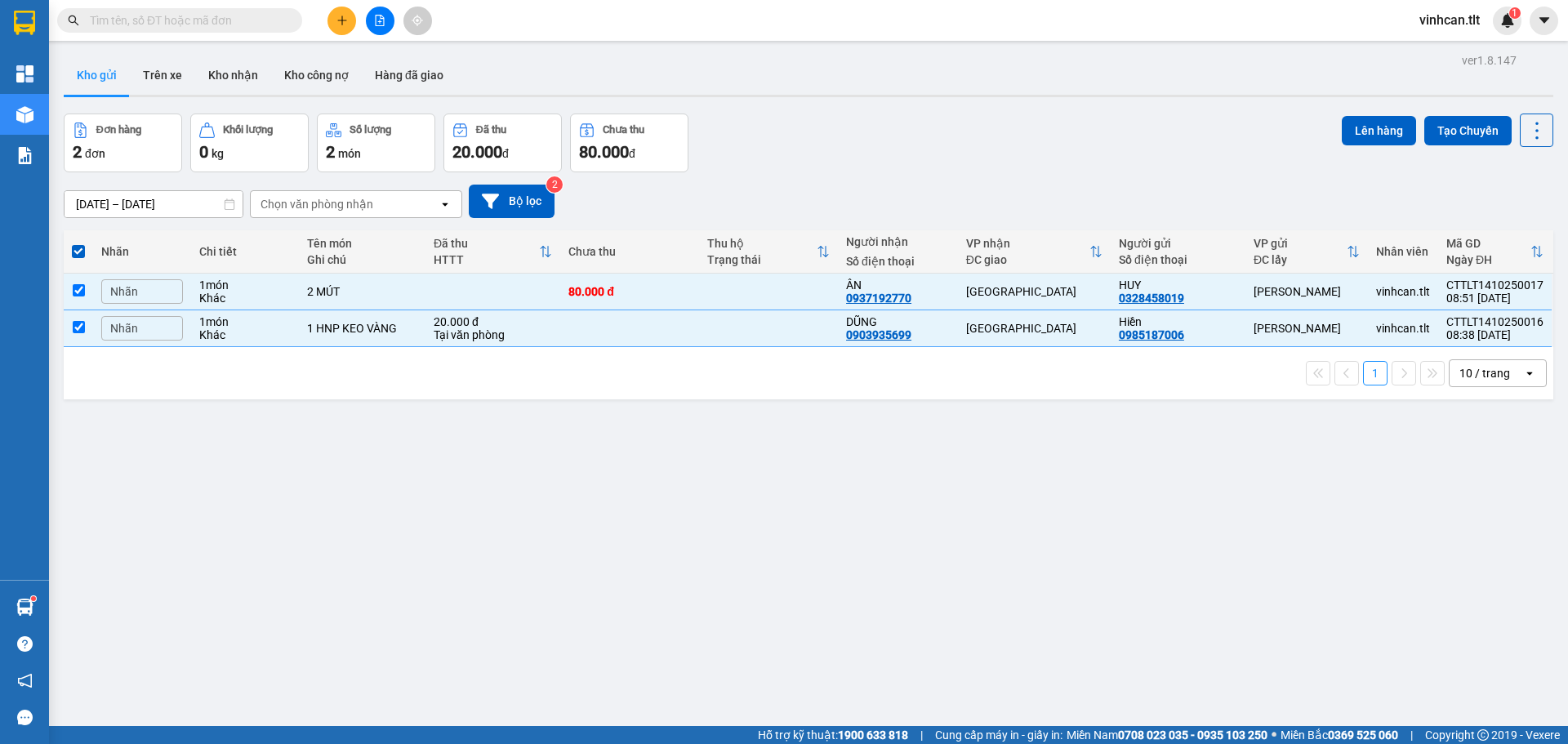
click at [1352, 113] on div "ver 1.8.147 Kho gửi Trên xe Kho nhận Kho công nợ Hàng đã giao Đơn hàng 2 đơn Kh…" at bounding box center [808, 421] width 1503 height 744
click at [1342, 126] on button "Lên hàng" at bounding box center [1379, 131] width 74 height 30
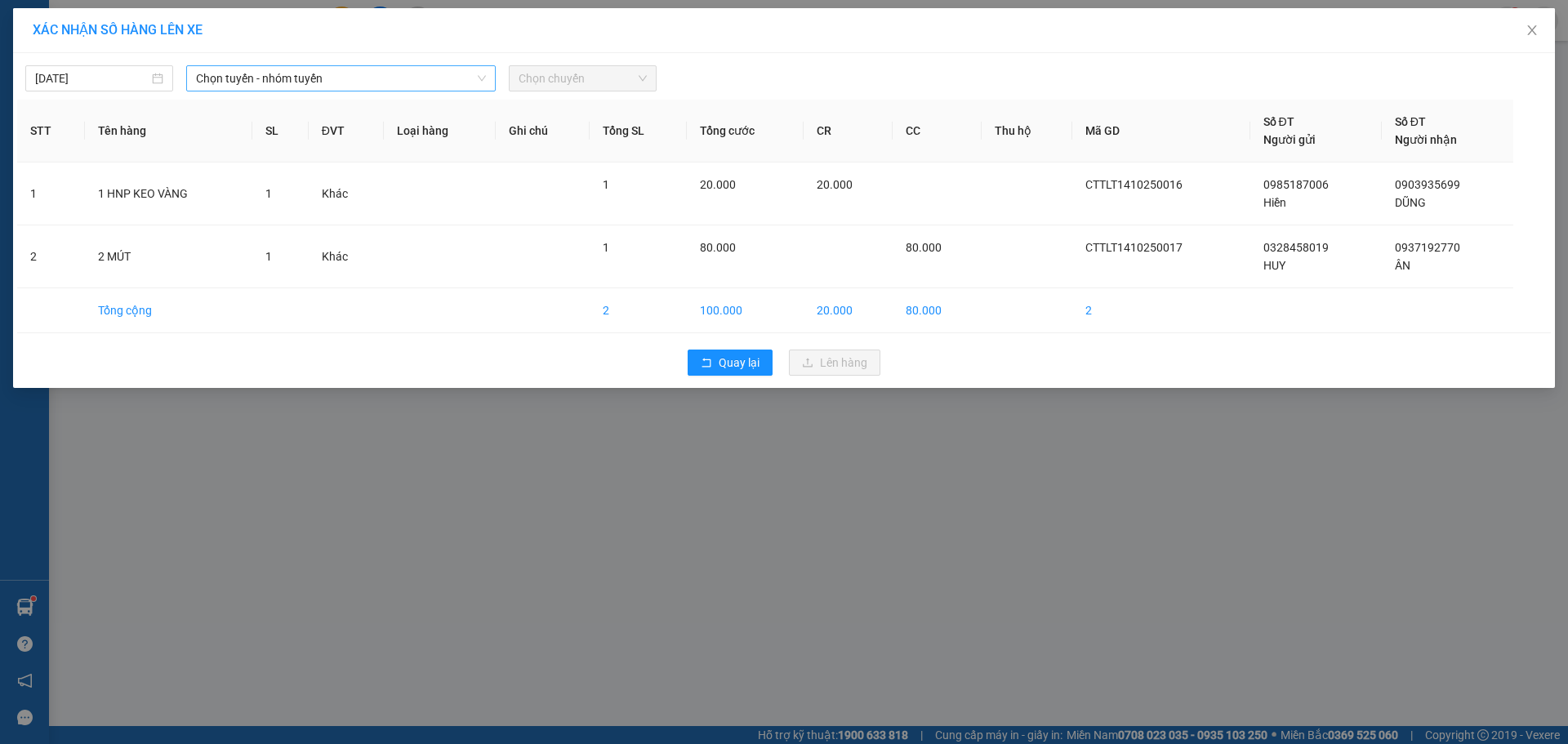
click at [402, 74] on span "Chọn tuyến - nhóm tuyến" at bounding box center [341, 78] width 290 height 25
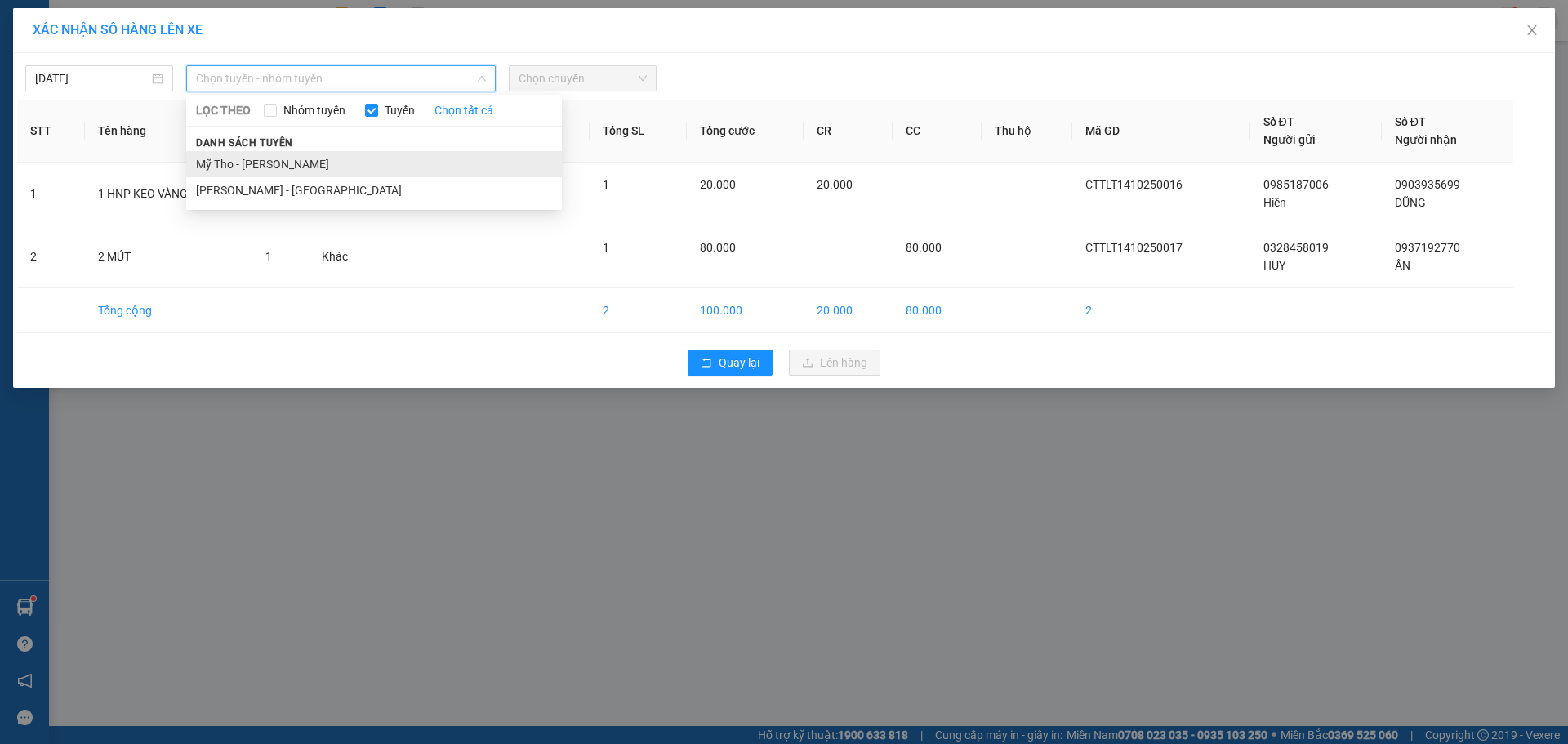
click at [307, 169] on li "Mỹ Tho - [PERSON_NAME]" at bounding box center [374, 164] width 375 height 26
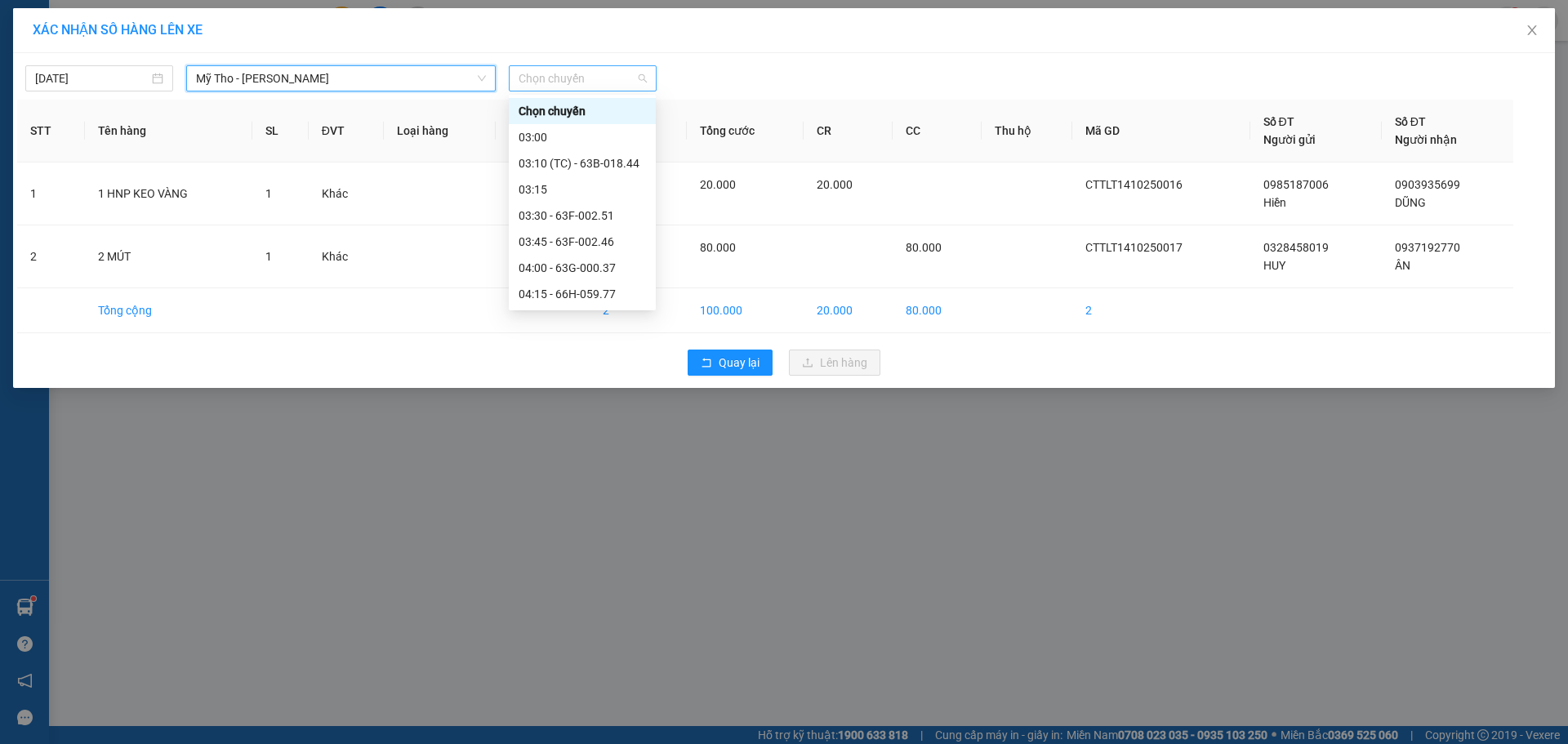
click at [588, 82] on span "Chọn chuyến" at bounding box center [583, 78] width 128 height 25
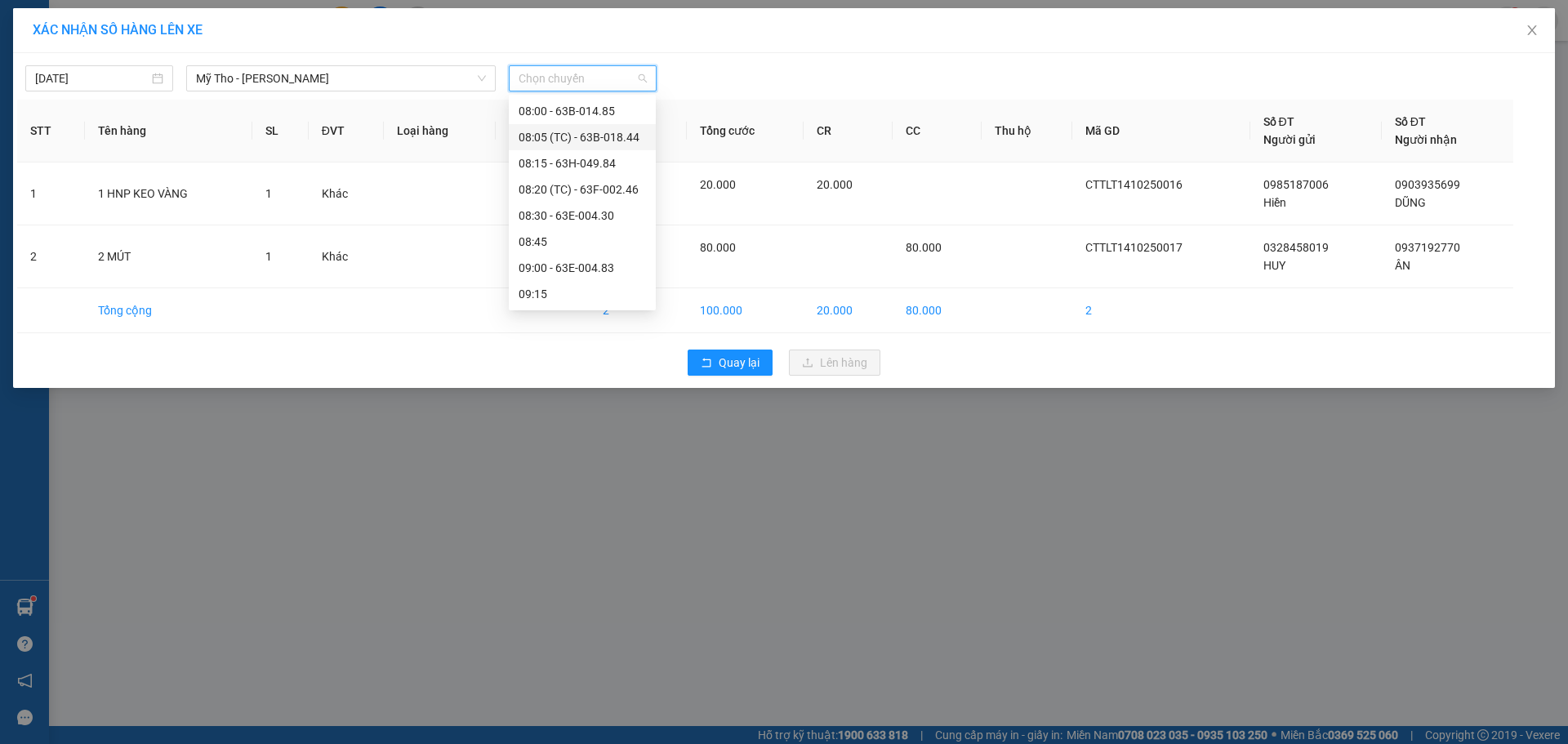
click at [609, 136] on div "08:05 (TC) - 63B-018.44" at bounding box center [583, 137] width 127 height 18
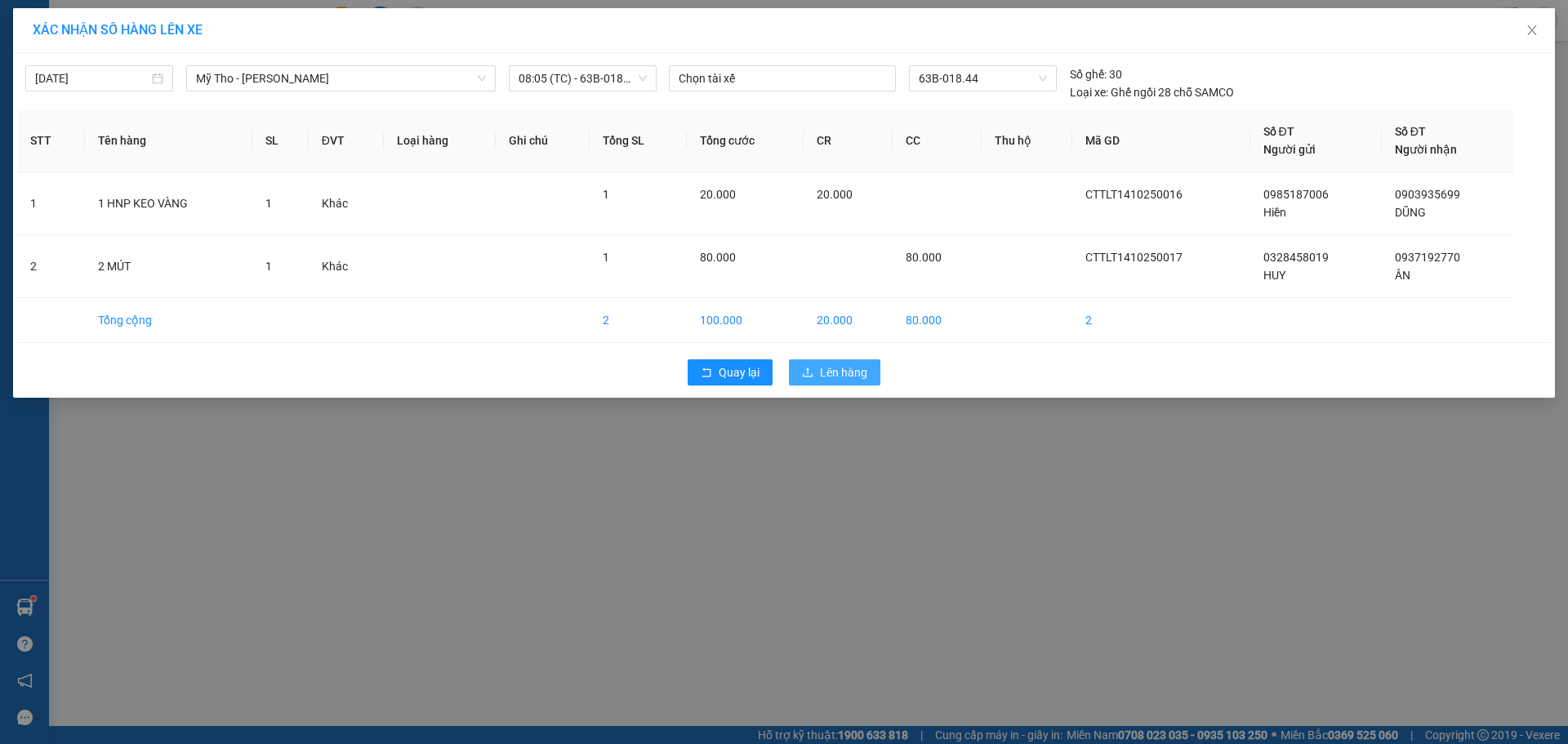
click at [809, 376] on icon "upload" at bounding box center [808, 372] width 10 height 9
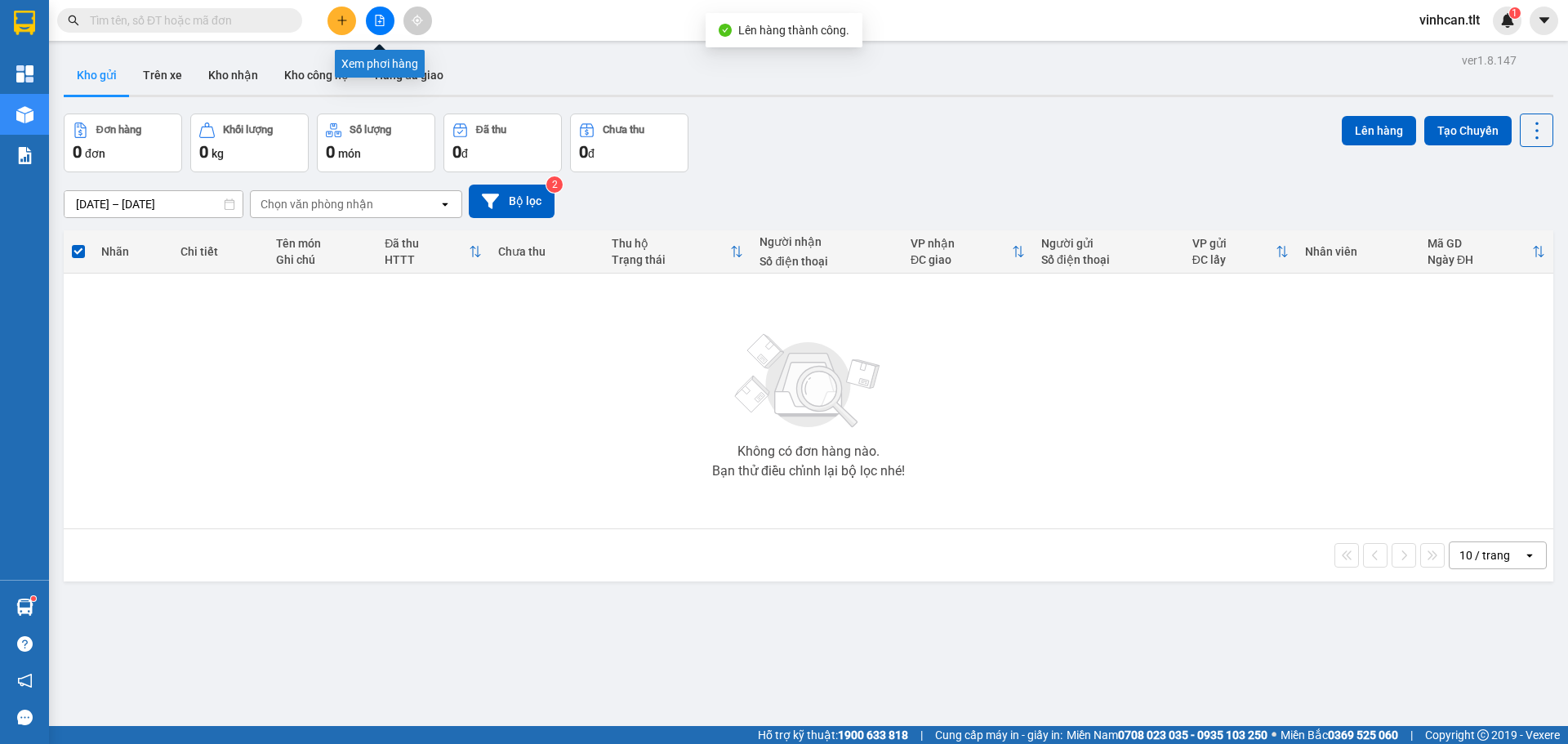
click at [377, 23] on icon "file-add" at bounding box center [379, 20] width 11 height 11
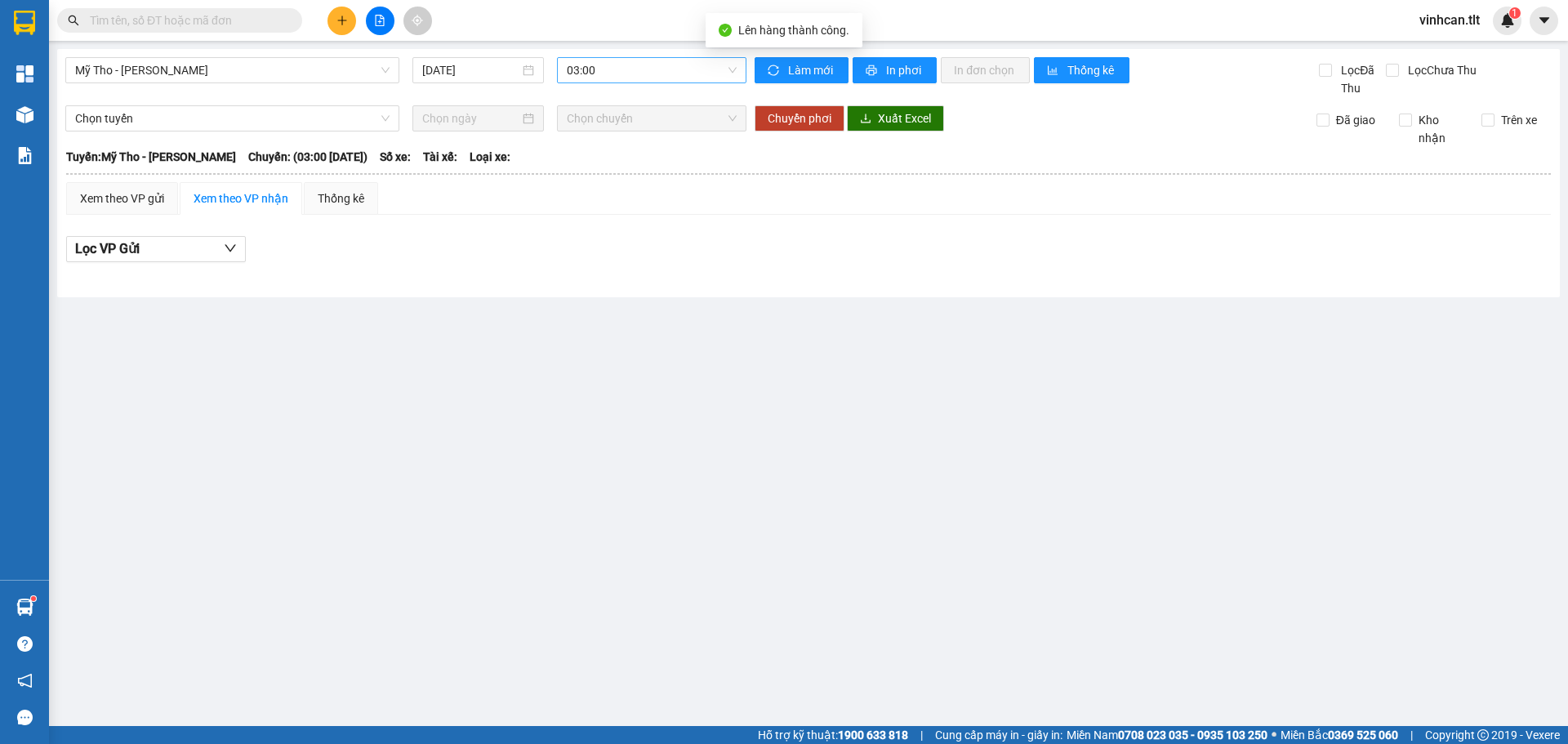
click at [600, 78] on span "03:00" at bounding box center [651, 70] width 170 height 25
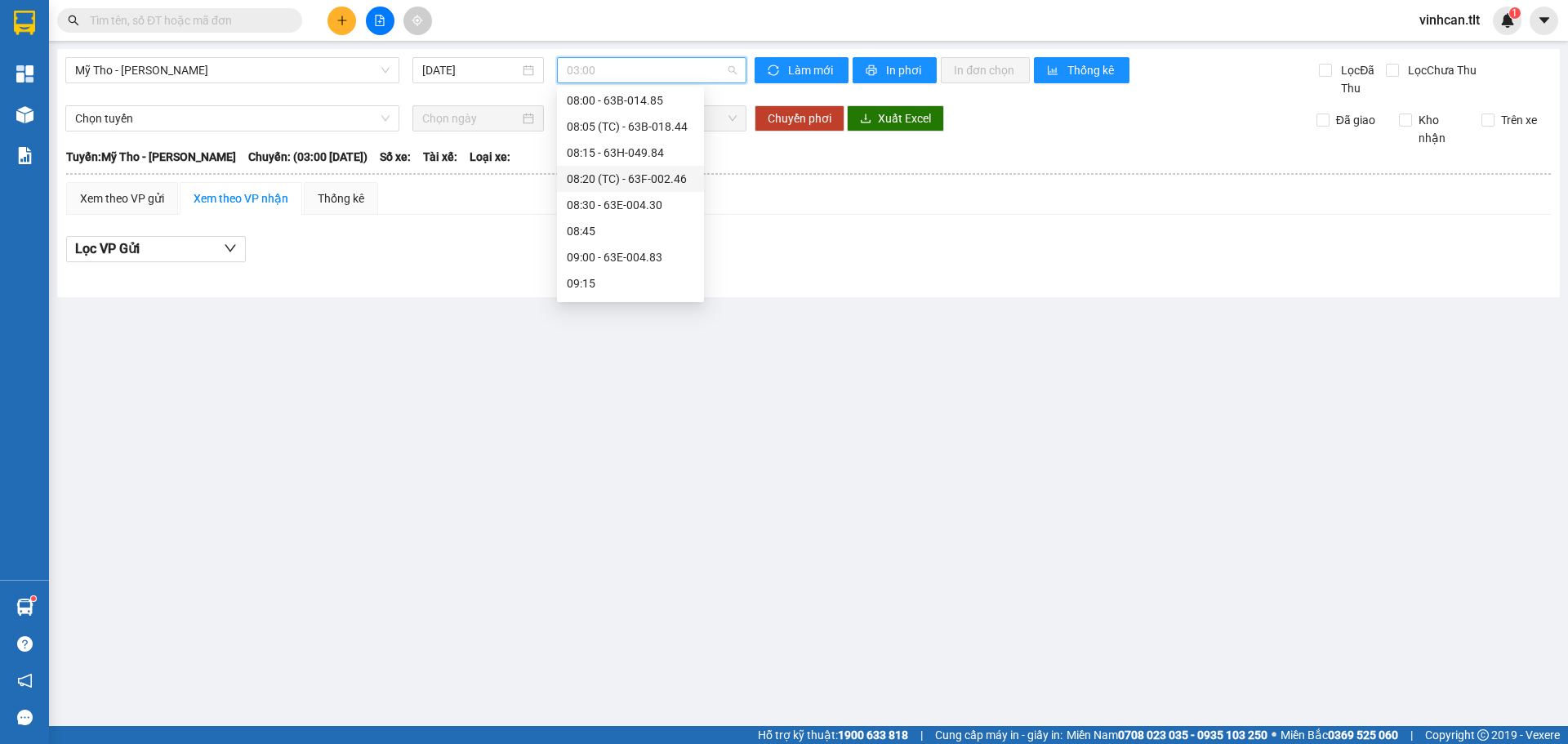
scroll to position [653, 0]
click at [637, 132] on div "08:05 (TC) - 63B-018.44" at bounding box center [630, 128] width 127 height 18
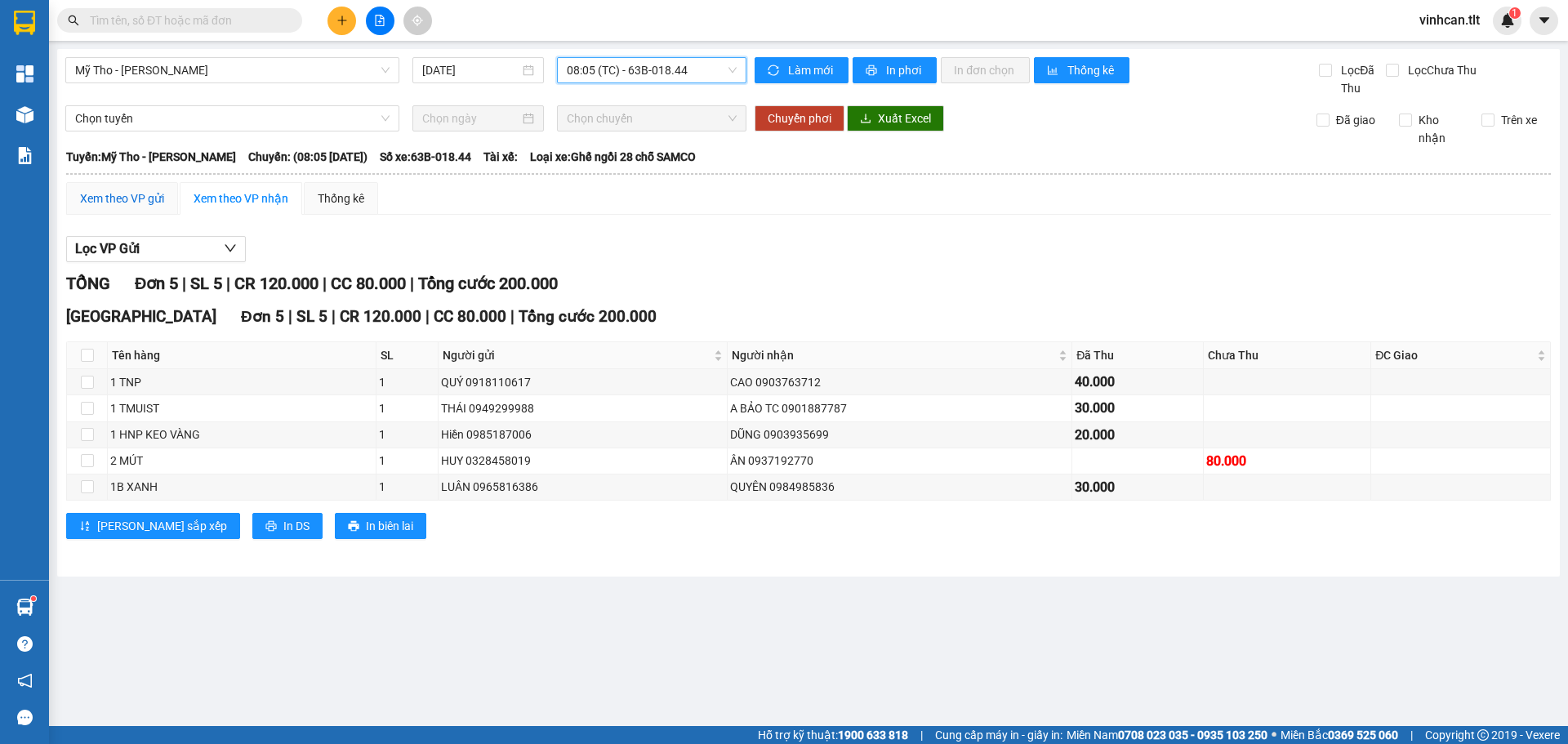
click at [143, 195] on div "Xem theo VP gửi" at bounding box center [121, 198] width 84 height 18
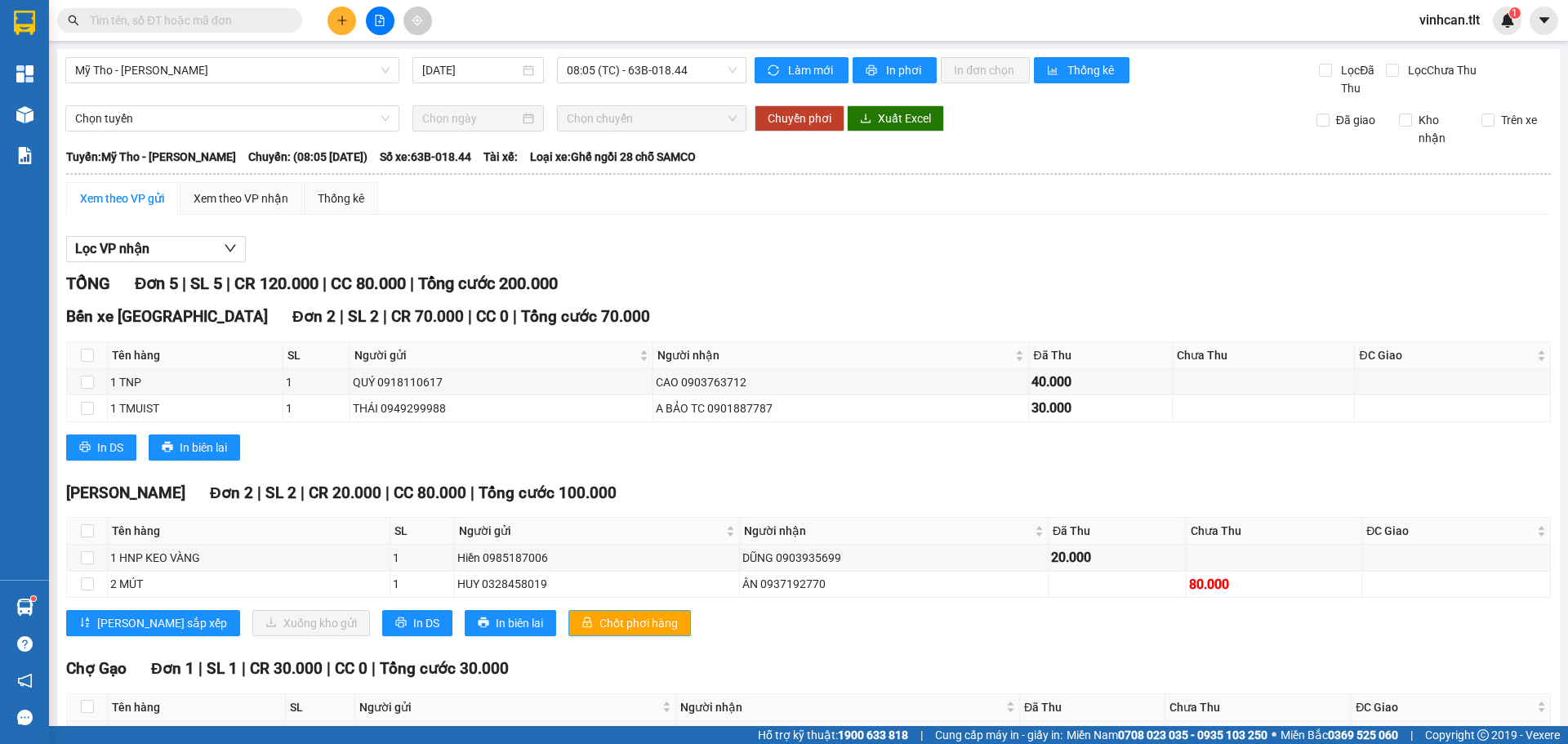
click at [600, 628] on span "Chốt phơi hàng" at bounding box center [639, 623] width 78 height 18
drag, startPoint x: 587, startPoint y: 501, endPoint x: 556, endPoint y: 391, distance: 114.3
click at [593, 489] on div "Click to sort ascending" at bounding box center [592, 493] width 127 height 28
